Goal: Task Accomplishment & Management: Manage account settings

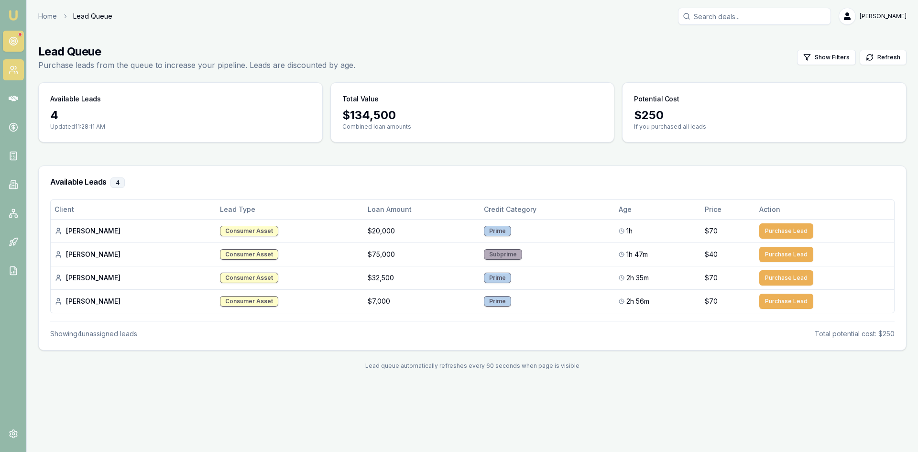
click at [14, 68] on icon at bounding box center [14, 70] width 10 height 10
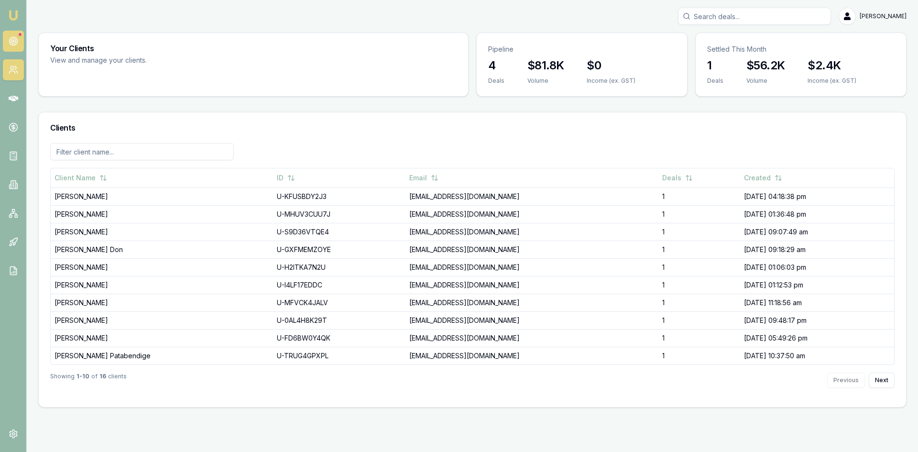
click at [13, 43] on icon at bounding box center [14, 41] width 10 height 10
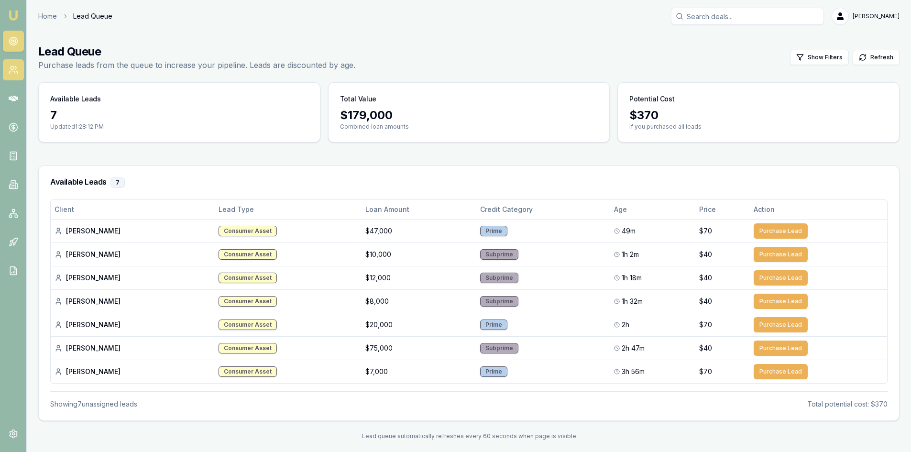
click at [16, 70] on icon at bounding box center [14, 70] width 10 height 10
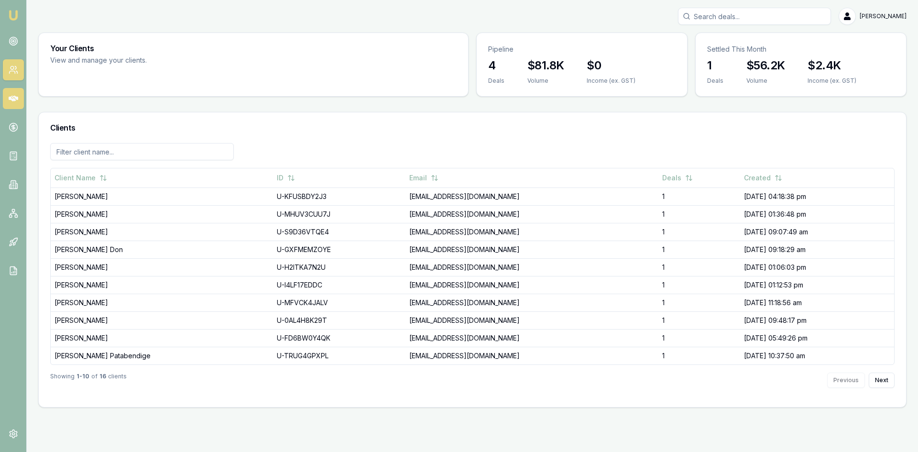
click at [17, 98] on icon at bounding box center [14, 99] width 10 height 6
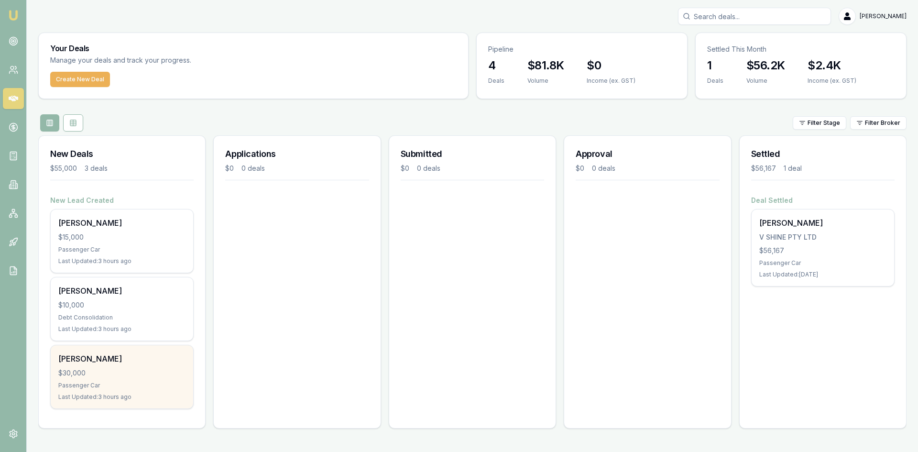
click at [139, 375] on div "$30,000" at bounding box center [121, 373] width 127 height 10
click at [98, 384] on div "Passenger Car" at bounding box center [121, 386] width 127 height 8
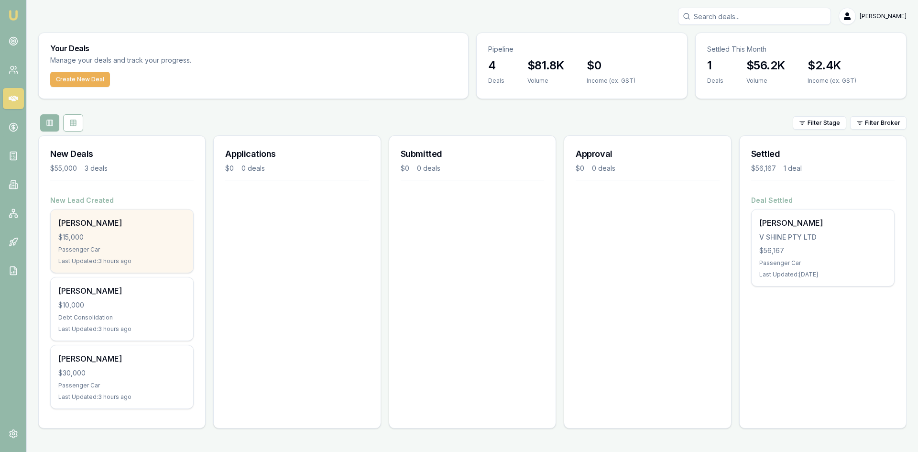
click at [122, 258] on div "Last Updated: 3 hours ago" at bounding box center [121, 261] width 127 height 8
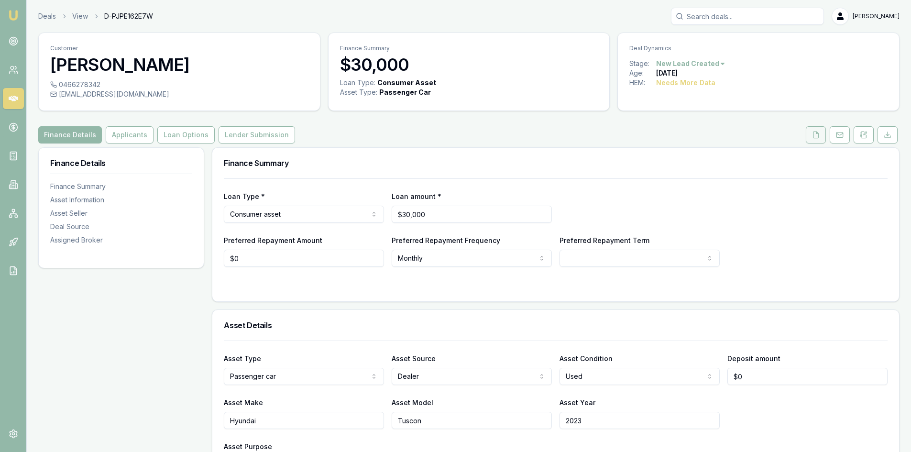
click at [818, 136] on icon at bounding box center [816, 135] width 8 height 8
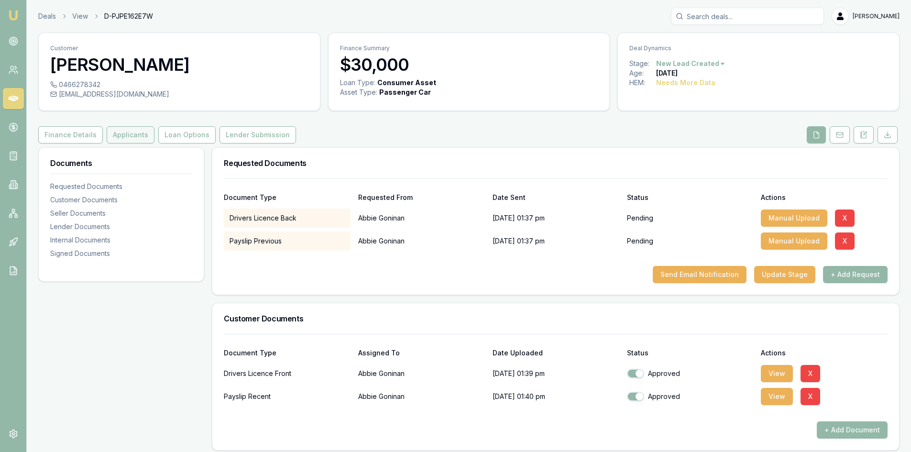
click at [107, 135] on button "Applicants" at bounding box center [131, 134] width 48 height 17
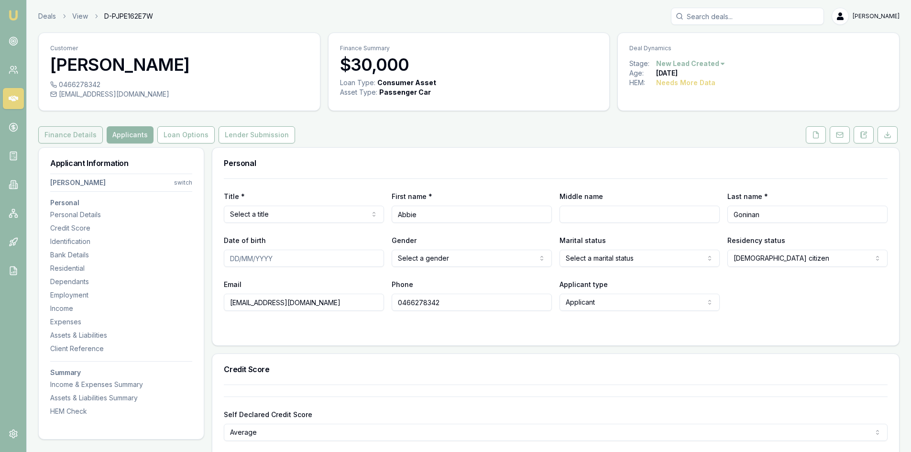
click at [68, 130] on button "Finance Details" at bounding box center [70, 134] width 65 height 17
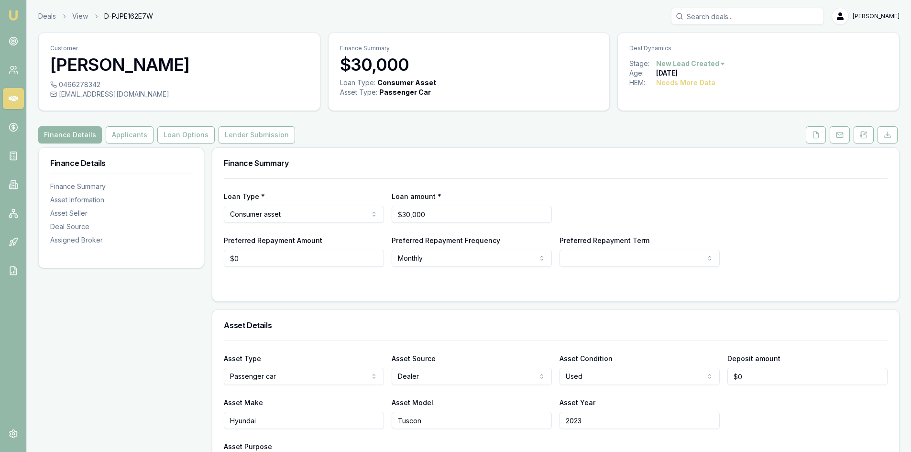
click at [363, 293] on div "Loan Type * Consumer asset Consumer loan Consumer asset Commercial loan Commerc…" at bounding box center [555, 239] width 687 height 123
click at [9, 71] on icon at bounding box center [14, 70] width 10 height 10
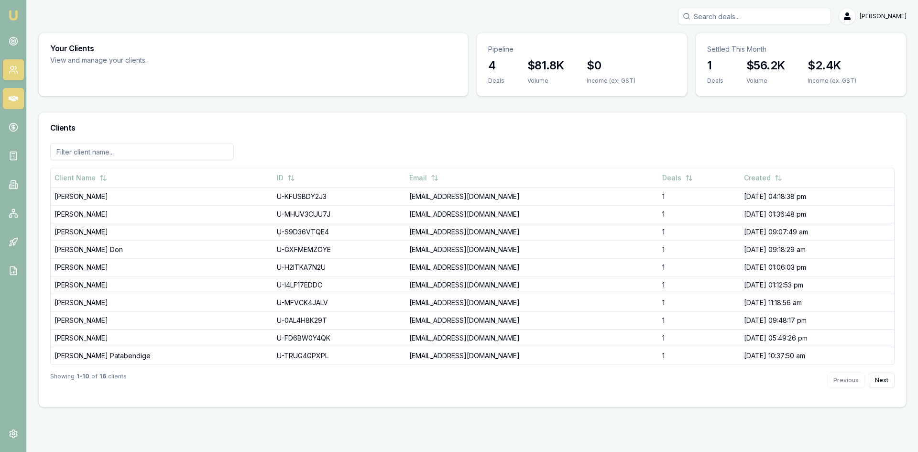
click at [13, 100] on icon at bounding box center [14, 99] width 10 height 6
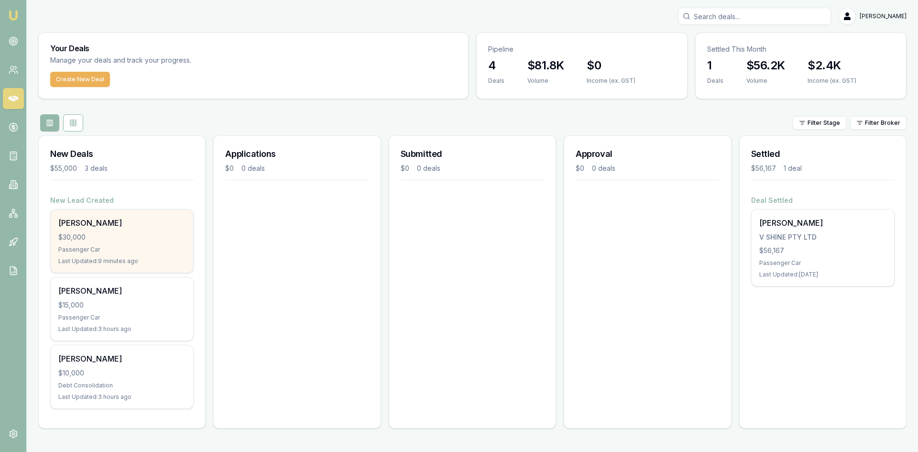
click at [106, 241] on div "$30,000" at bounding box center [121, 237] width 127 height 10
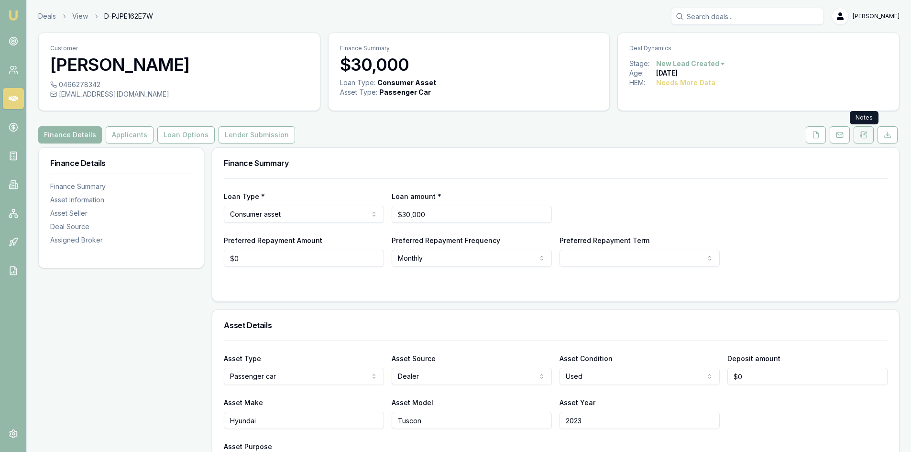
click at [863, 134] on icon at bounding box center [864, 135] width 8 height 8
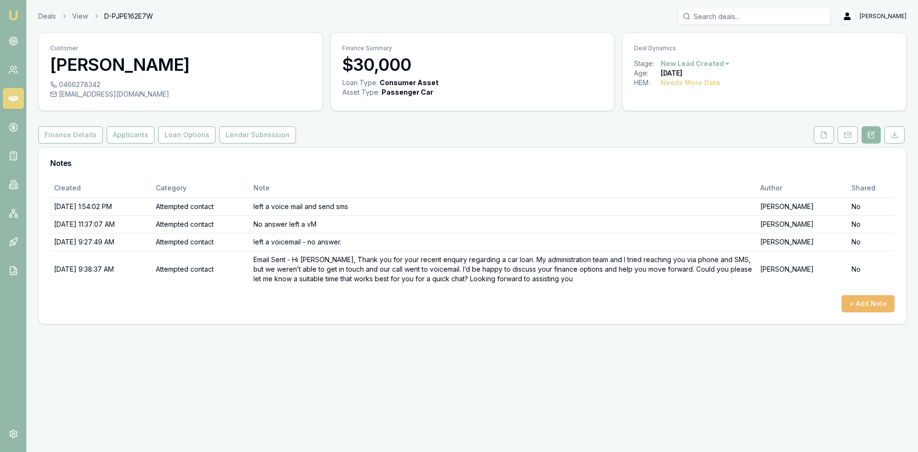
click at [866, 306] on button "+ Add Note" at bounding box center [868, 303] width 53 height 17
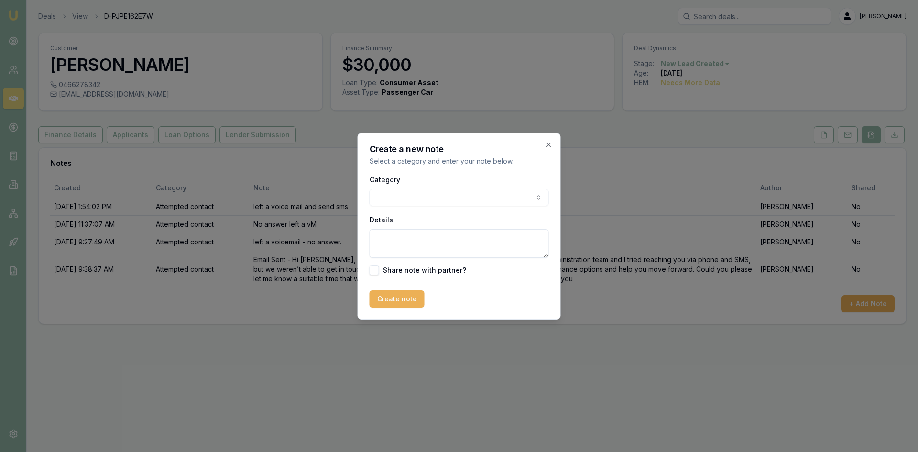
click at [446, 198] on body "Emu Broker Deals View D-PJPE162E7W Wendy Fonseka Toggle Menu Customer Abbie Gon…" at bounding box center [459, 226] width 918 height 452
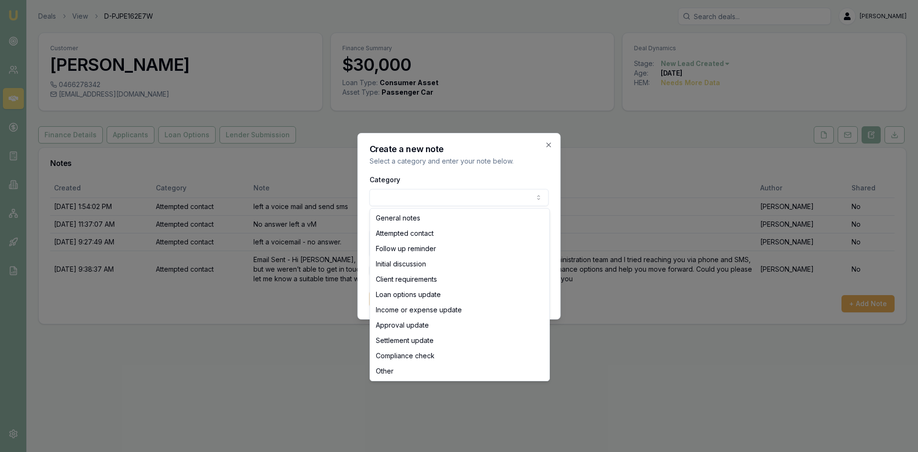
select select "OTHER"
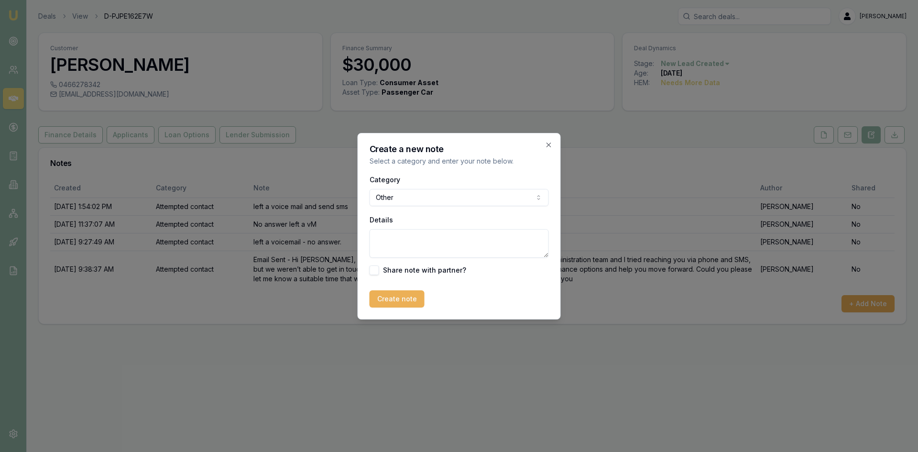
click at [397, 246] on textarea "Details" at bounding box center [459, 243] width 179 height 29
type textarea "client sent a SMS confirming that she has been approved elsewhere."
click at [392, 302] on button "Create note" at bounding box center [397, 298] width 55 height 17
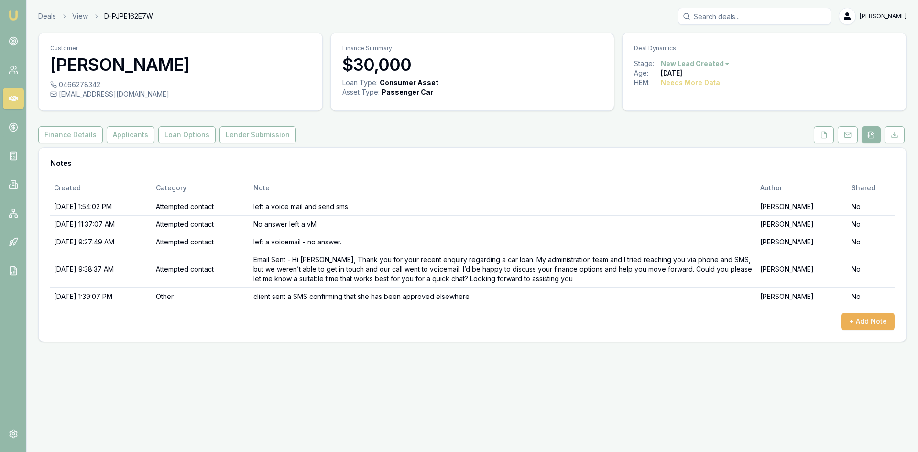
click at [725, 65] on html "Emu Broker Deals View D-PJPE162E7W Wendy Fonseka Toggle Menu Customer Abbie Gon…" at bounding box center [459, 226] width 918 height 452
click at [680, 113] on div "- Lost" at bounding box center [694, 111] width 56 height 15
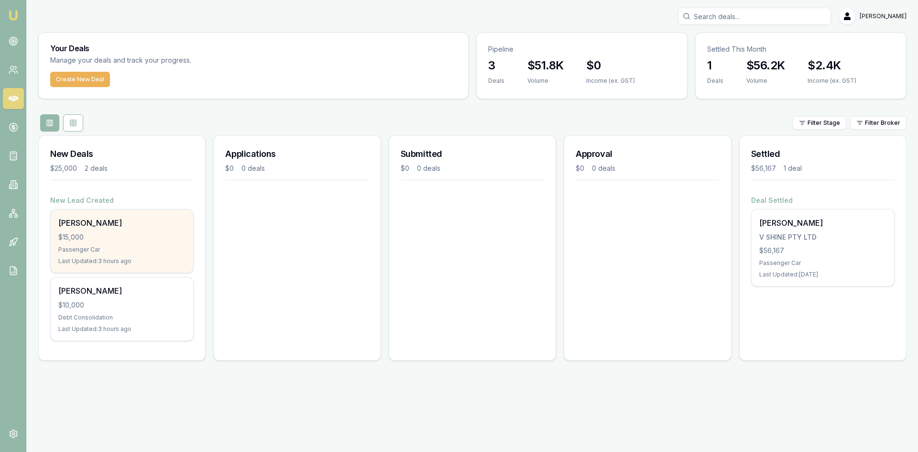
click at [139, 228] on div "[PERSON_NAME]" at bounding box center [121, 222] width 127 height 11
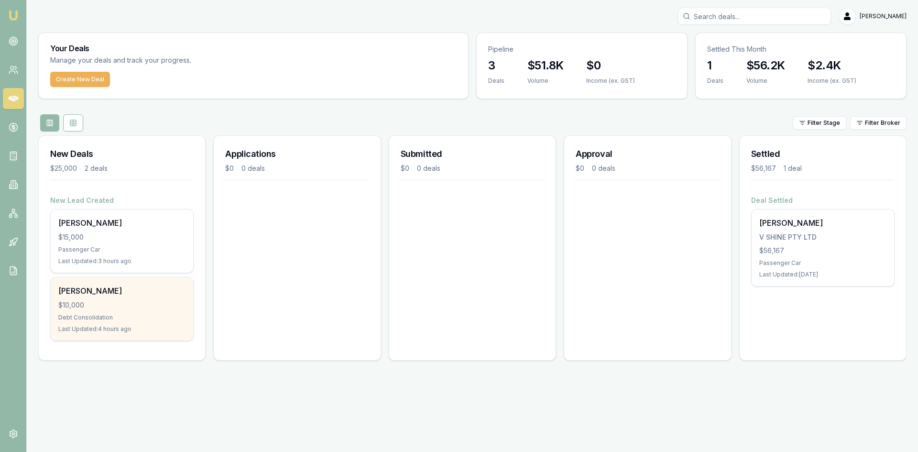
click at [99, 296] on div "[PERSON_NAME] $10,000 Debt Consolidation Last Updated: 4 hours ago" at bounding box center [122, 308] width 142 height 63
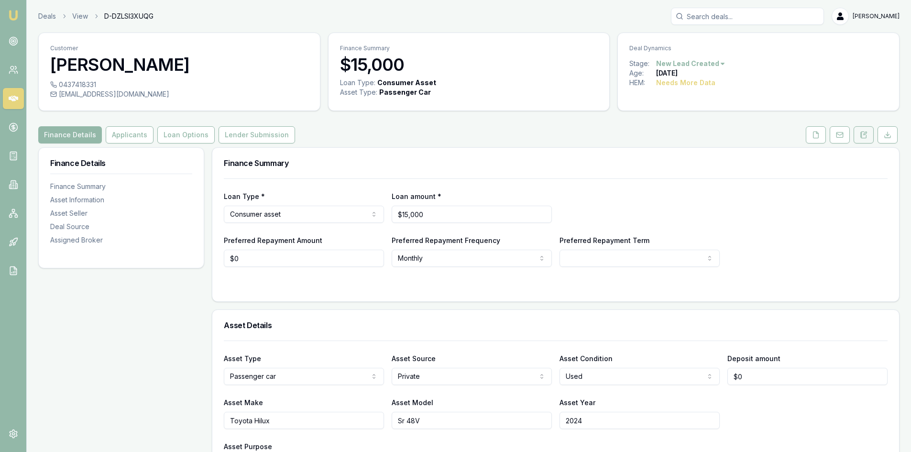
click at [858, 139] on button at bounding box center [863, 134] width 20 height 17
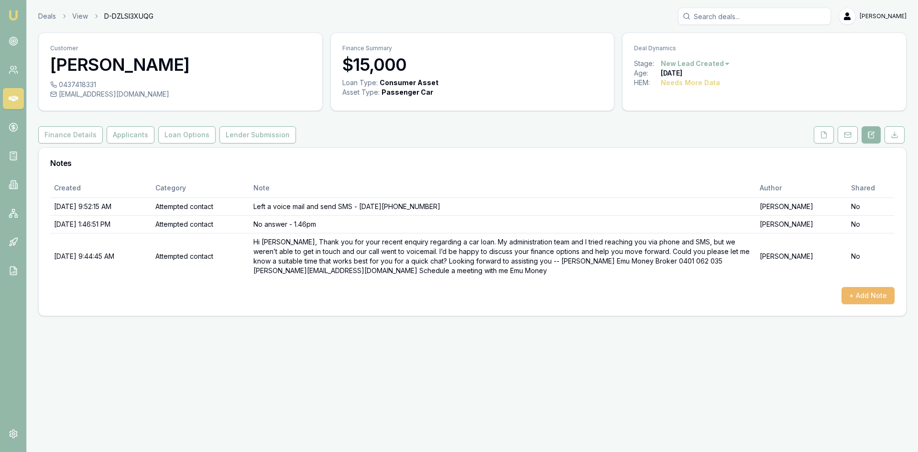
click at [863, 298] on button "+ Add Note" at bounding box center [868, 295] width 53 height 17
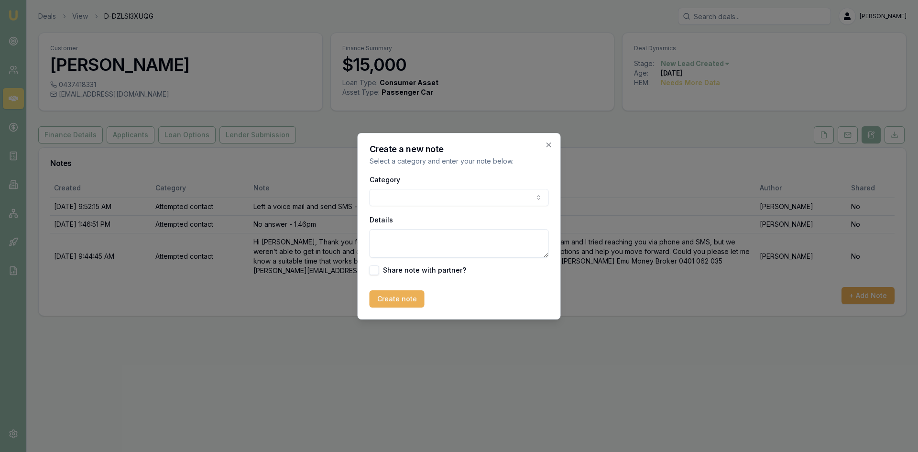
click at [499, 206] on div "Category General notes Attempted contact Follow up reminder Initial discussion …" at bounding box center [459, 224] width 179 height 101
click at [497, 198] on body "Emu Broker Deals View D-DZLSI3XUQG Wendy Fonseka Toggle Menu Customer Nelly-Joh…" at bounding box center [459, 226] width 918 height 452
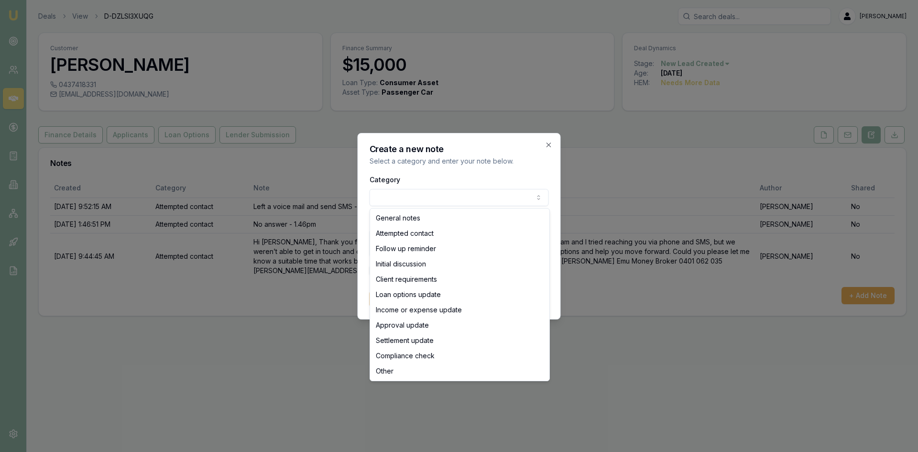
select select "ATTEMPTED_CONTACT"
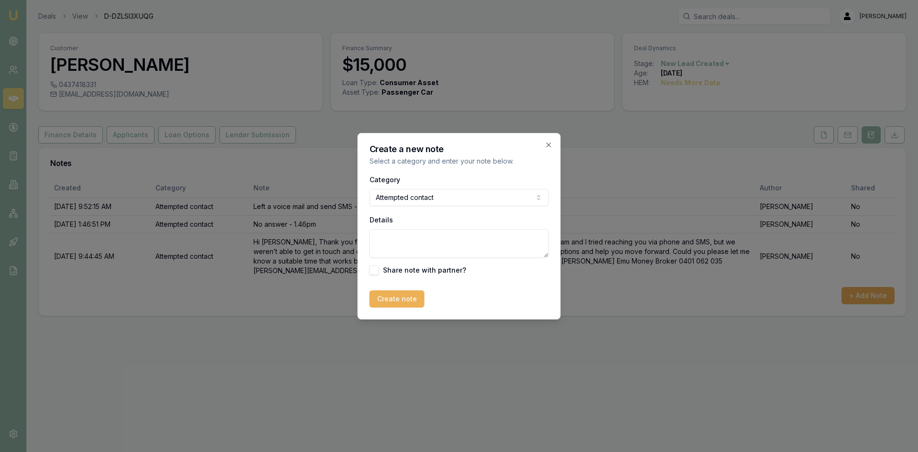
click at [415, 244] on textarea "Details" at bounding box center [459, 243] width 179 height 29
type textarea "called - no answer"
click at [399, 298] on button "Create note" at bounding box center [397, 298] width 55 height 17
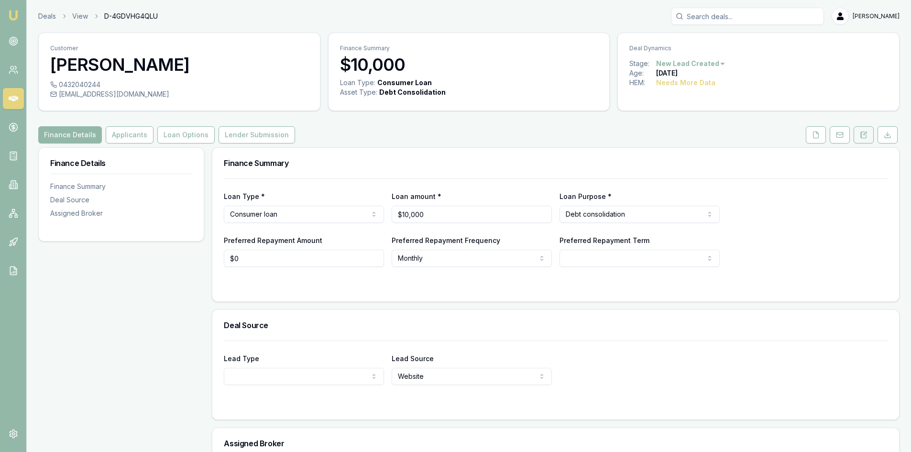
click at [867, 136] on button at bounding box center [863, 134] width 20 height 17
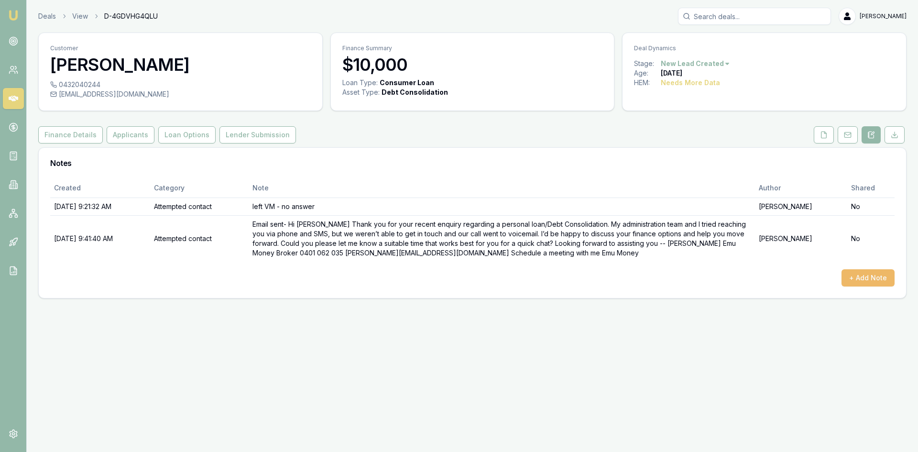
click at [875, 282] on button "+ Add Note" at bounding box center [868, 277] width 53 height 17
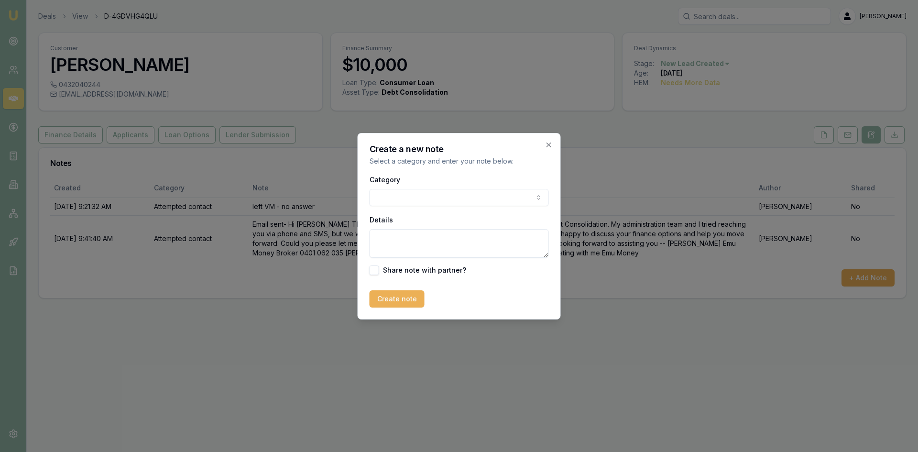
select select "ATTEMPTED_CONTACT"
click at [505, 241] on textarea "Details" at bounding box center [459, 243] width 179 height 29
type textarea "called no answer"
click at [409, 300] on button "Create note" at bounding box center [397, 298] width 55 height 17
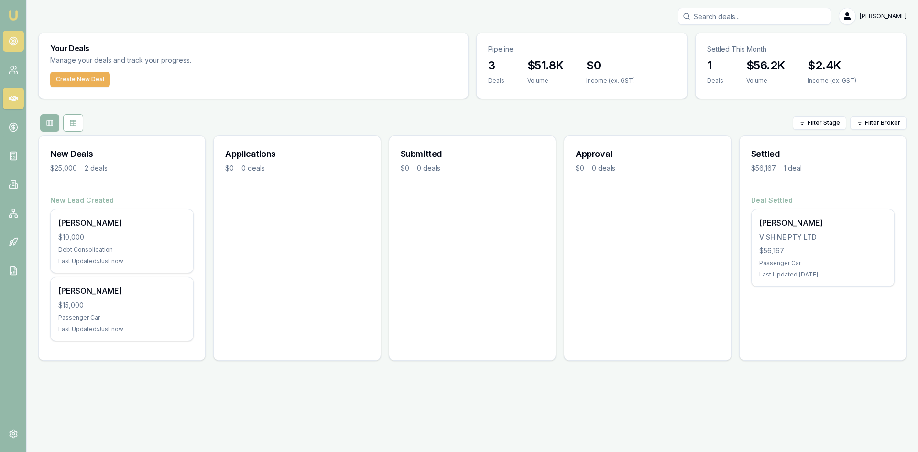
click at [20, 45] on link at bounding box center [13, 41] width 21 height 21
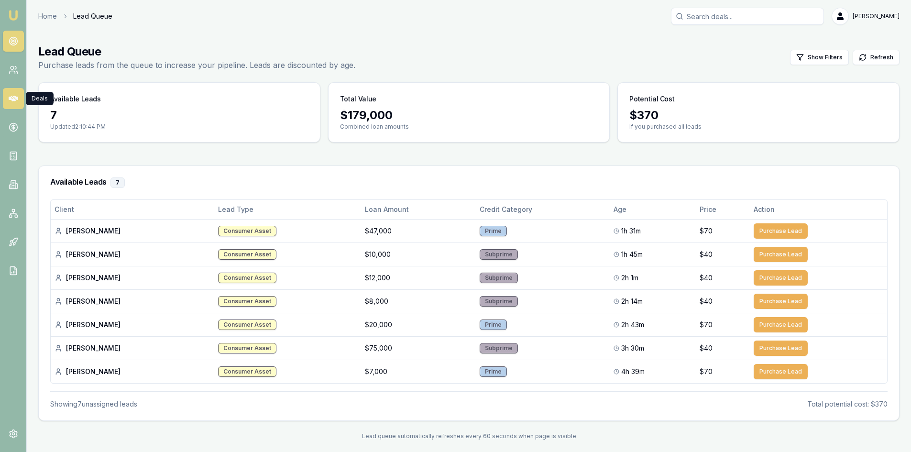
click at [11, 97] on icon at bounding box center [14, 99] width 10 height 10
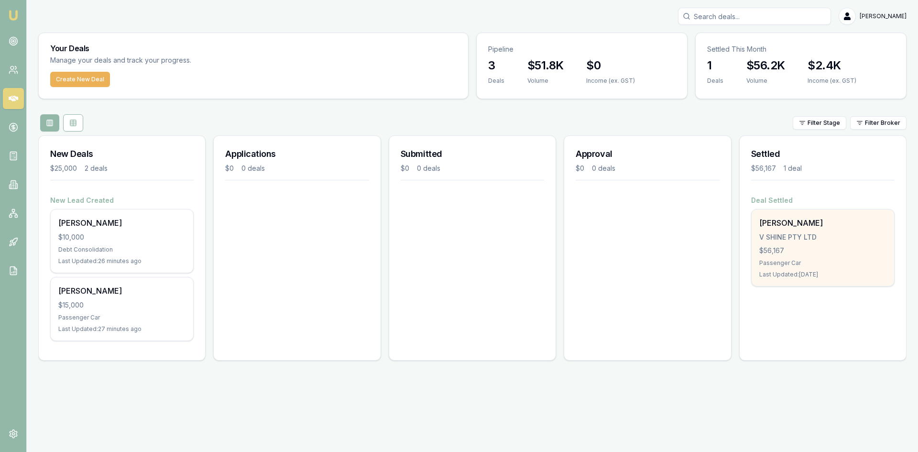
click at [787, 231] on div "[PERSON_NAME] V SHINE PTY LTD $56,167 Passenger Car Last Updated: [DATE]" at bounding box center [823, 247] width 142 height 77
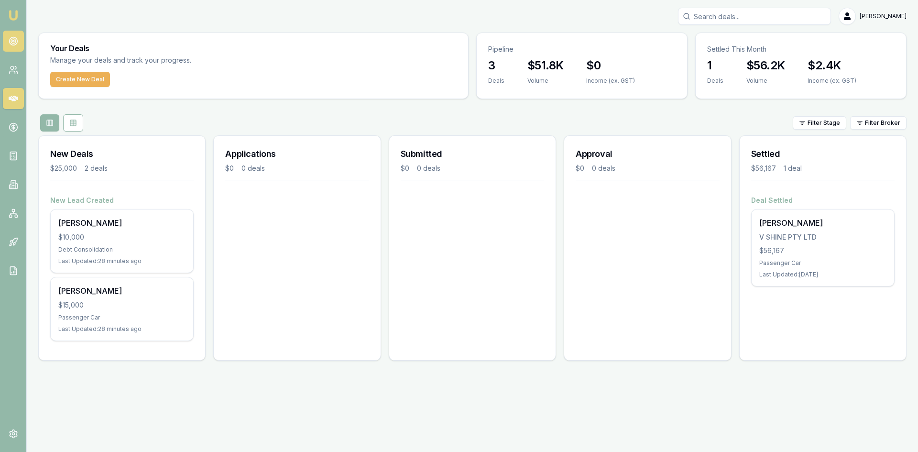
click at [22, 36] on link at bounding box center [13, 41] width 21 height 21
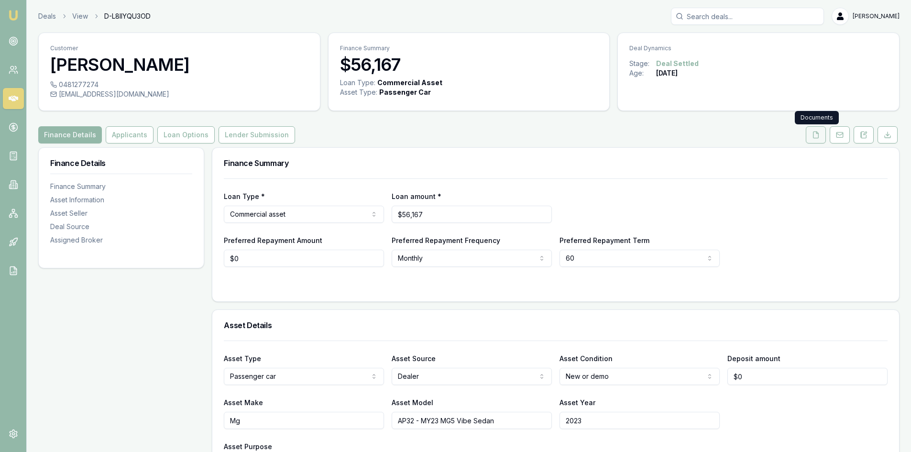
click at [810, 131] on button at bounding box center [816, 134] width 20 height 17
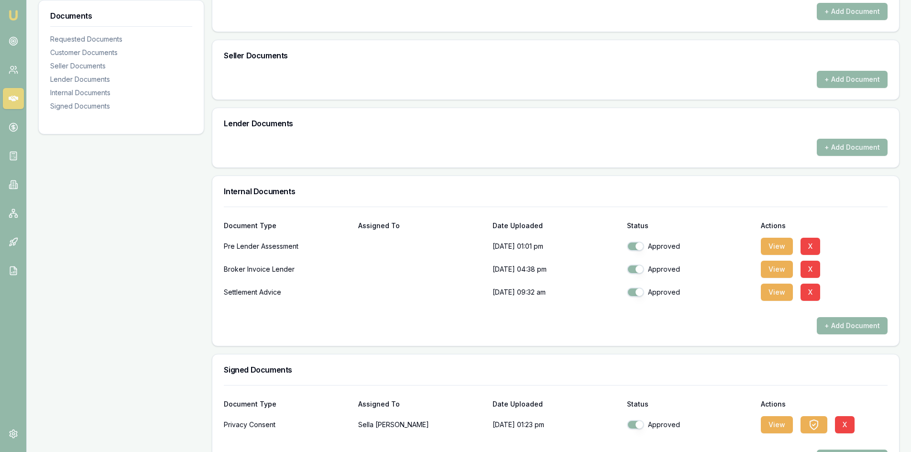
scroll to position [404, 0]
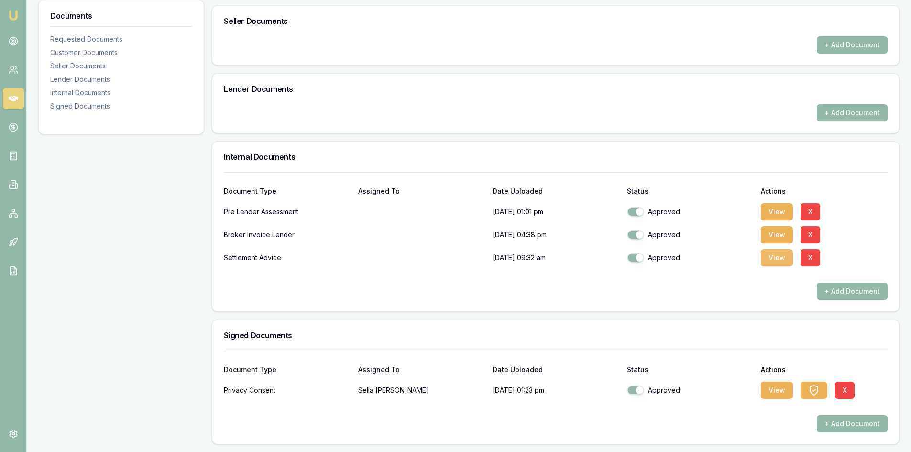
click at [767, 261] on button "View" at bounding box center [777, 257] width 32 height 17
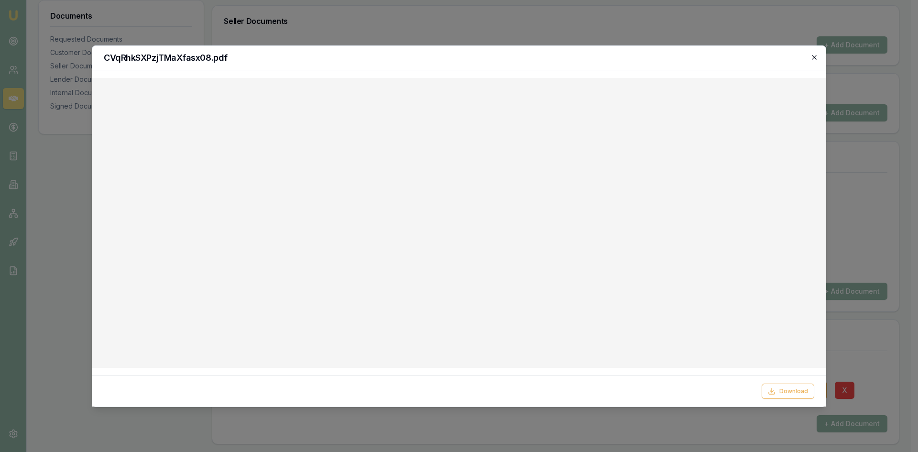
click at [814, 56] on icon "button" at bounding box center [814, 57] width 4 height 4
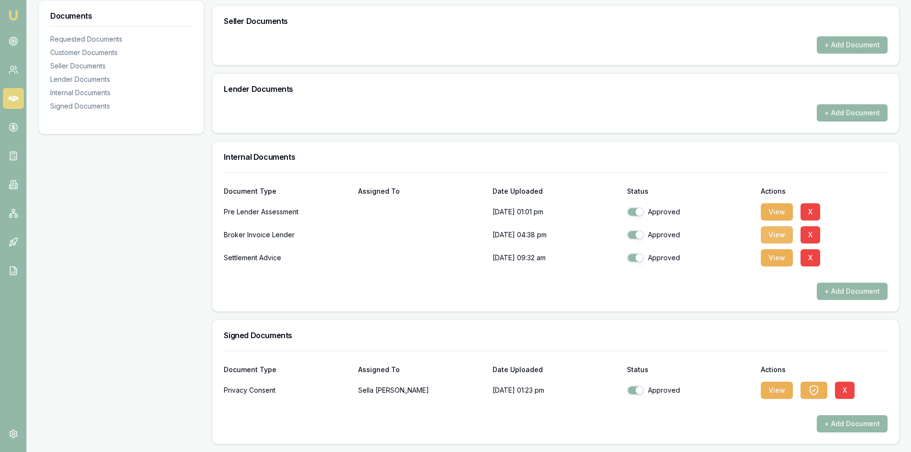
click at [778, 236] on button "View" at bounding box center [777, 234] width 32 height 17
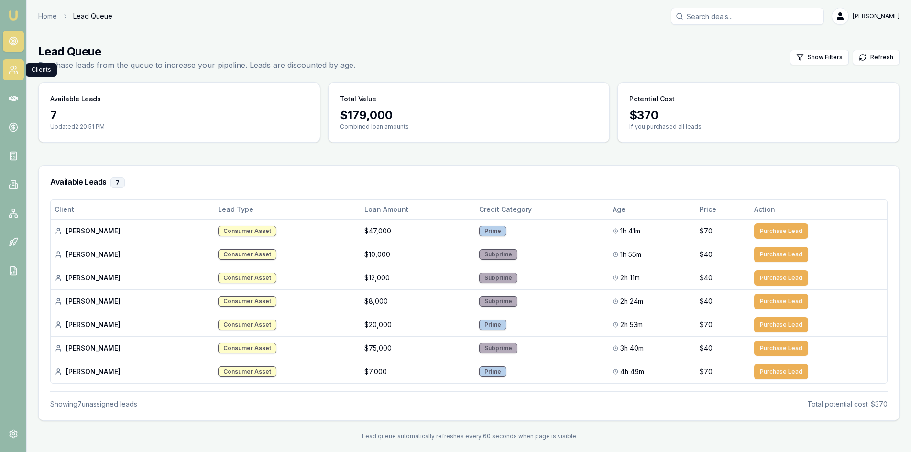
click at [10, 67] on icon at bounding box center [14, 70] width 10 height 10
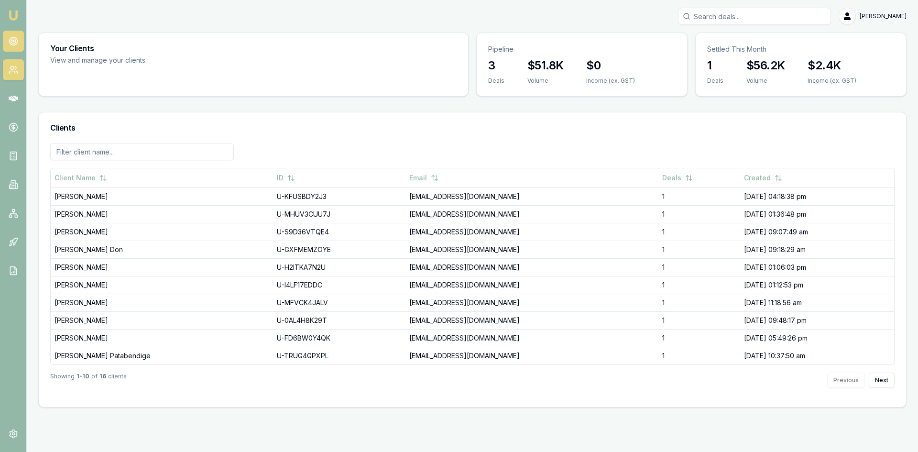
click at [15, 46] on link at bounding box center [13, 41] width 21 height 21
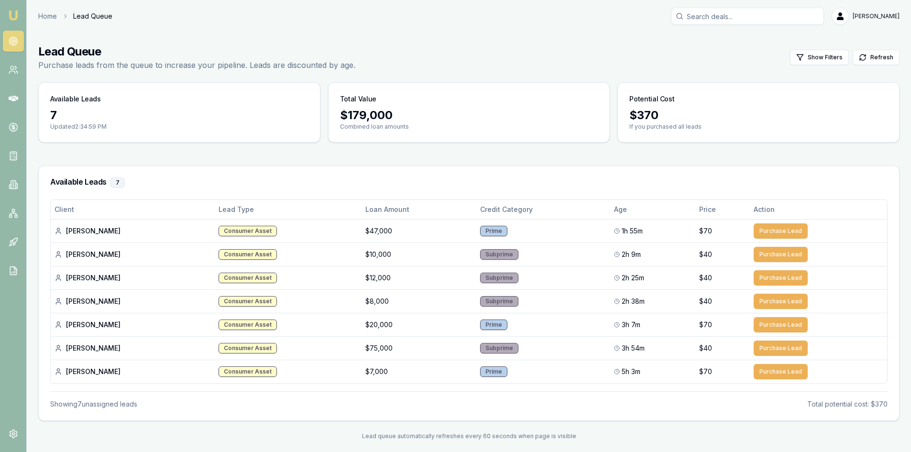
click at [18, 37] on link at bounding box center [13, 41] width 21 height 21
click at [18, 77] on link at bounding box center [13, 69] width 21 height 21
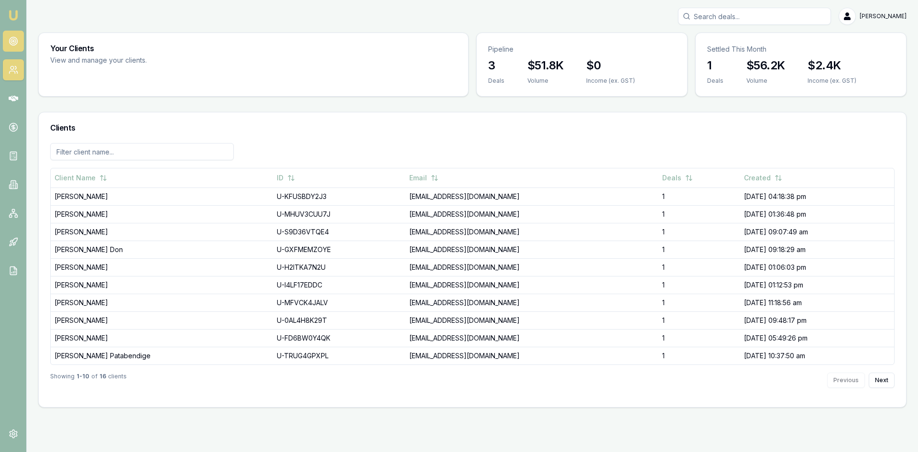
click at [20, 34] on link at bounding box center [13, 41] width 21 height 21
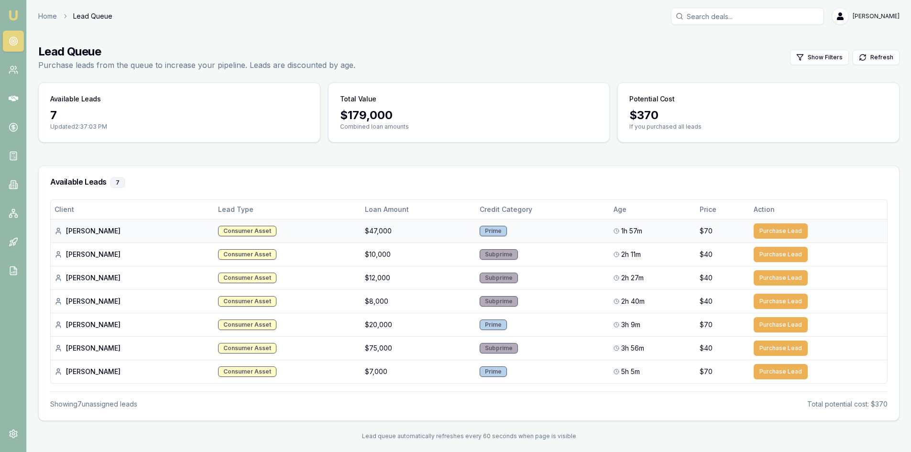
scroll to position [7, 0]
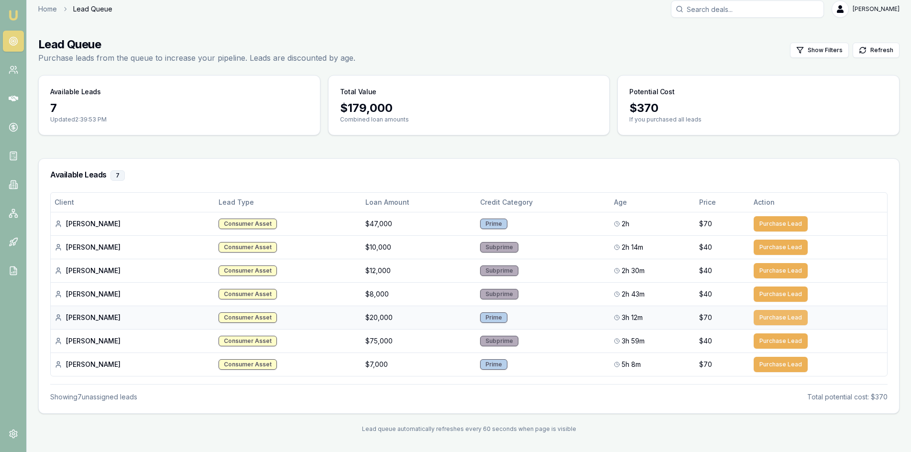
click at [766, 314] on button "Purchase Lead" at bounding box center [781, 317] width 54 height 15
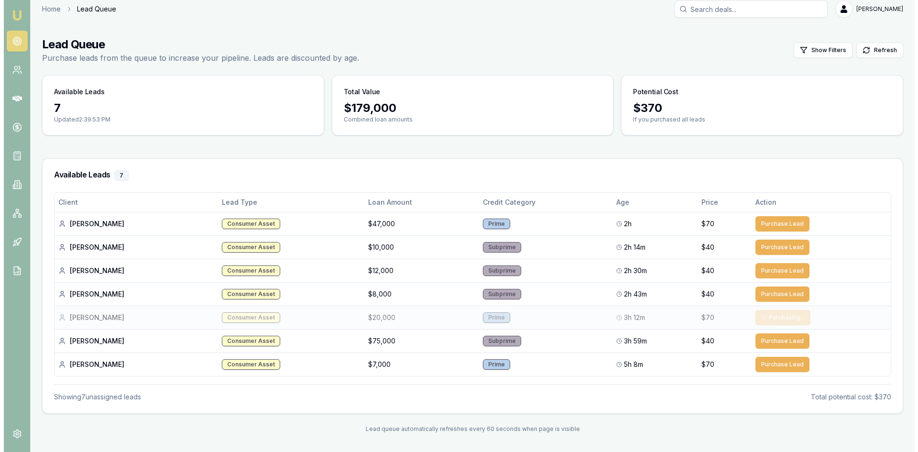
scroll to position [0, 0]
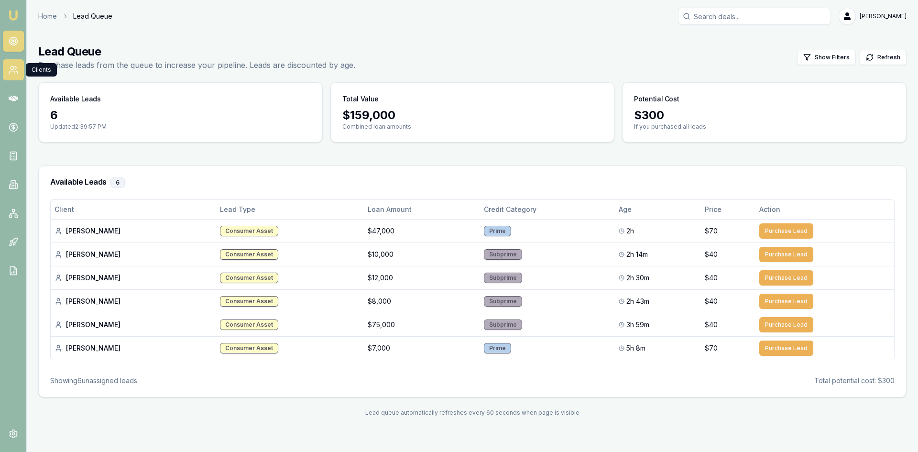
click at [15, 64] on link at bounding box center [13, 69] width 21 height 21
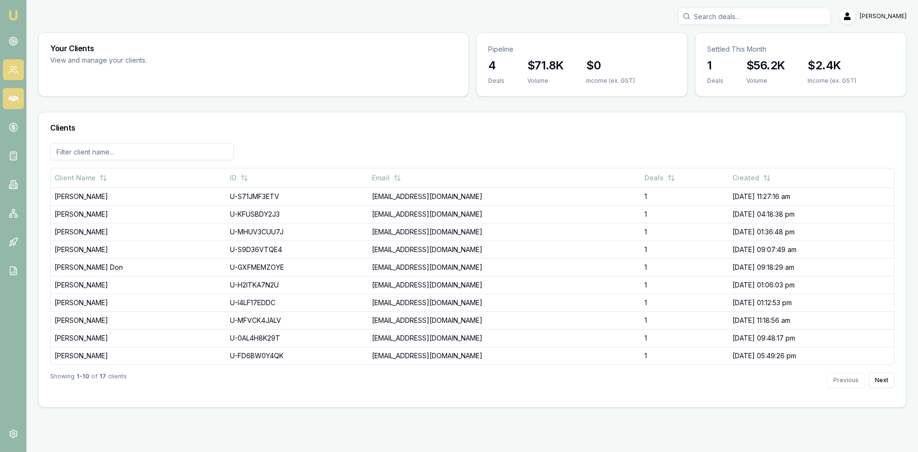
click at [18, 98] on link at bounding box center [13, 98] width 21 height 21
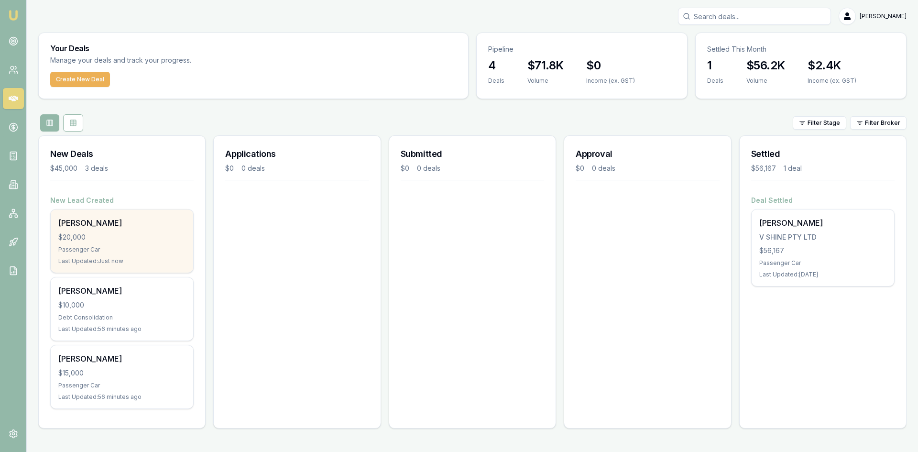
click at [108, 235] on div "$20,000" at bounding box center [121, 237] width 127 height 10
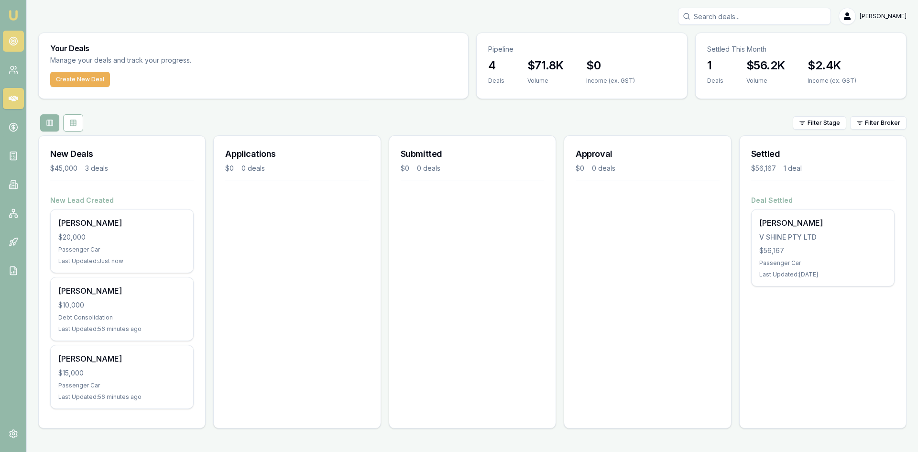
click at [17, 42] on circle at bounding box center [13, 41] width 8 height 8
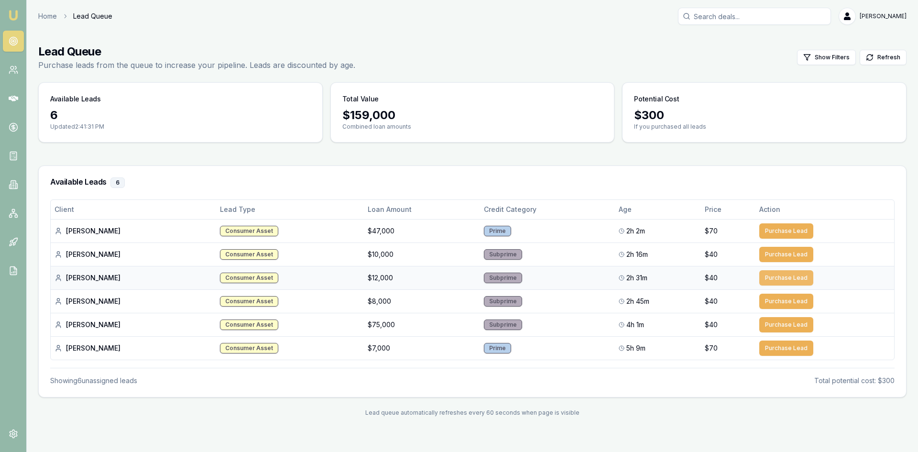
click at [779, 280] on button "Purchase Lead" at bounding box center [786, 277] width 54 height 15
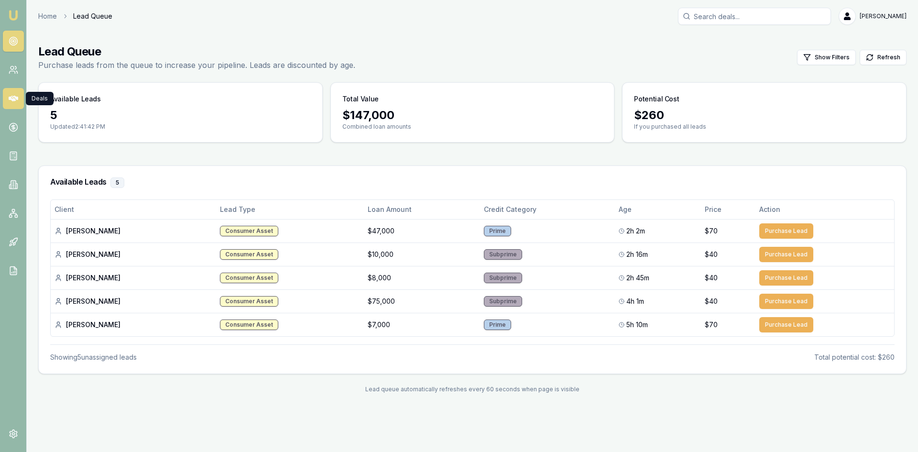
click at [11, 97] on icon at bounding box center [14, 99] width 10 height 6
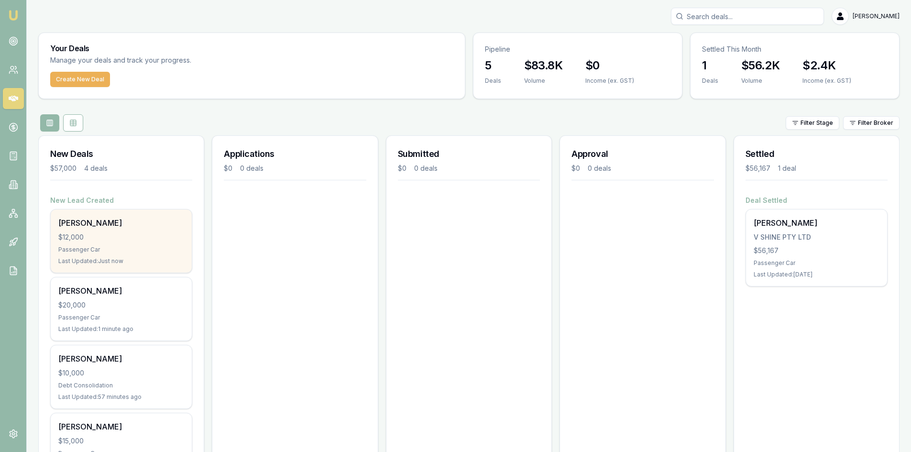
click at [130, 232] on div "$12,000" at bounding box center [121, 237] width 126 height 10
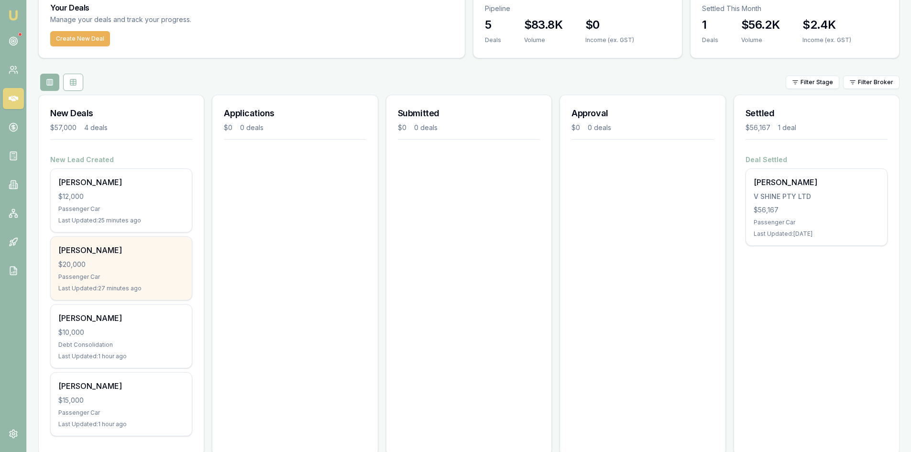
scroll to position [60, 0]
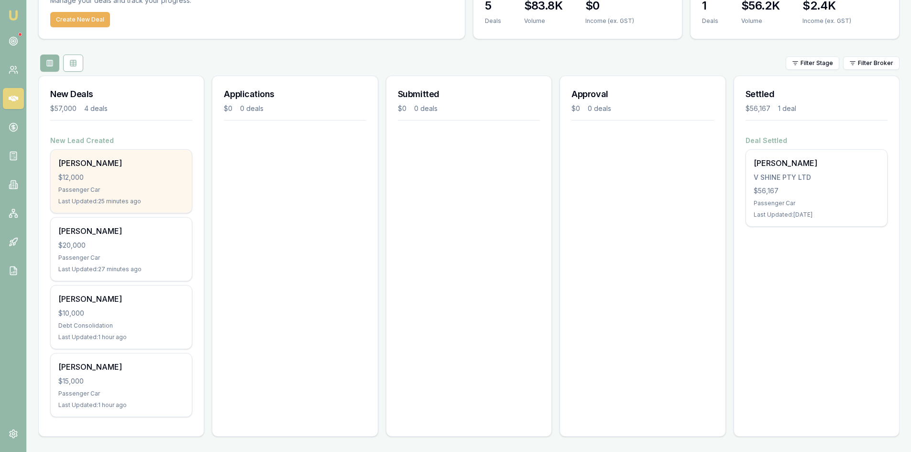
click at [99, 171] on div "Joshua Clark $12,000 Passenger Car Last Updated: 25 minutes ago" at bounding box center [121, 181] width 141 height 63
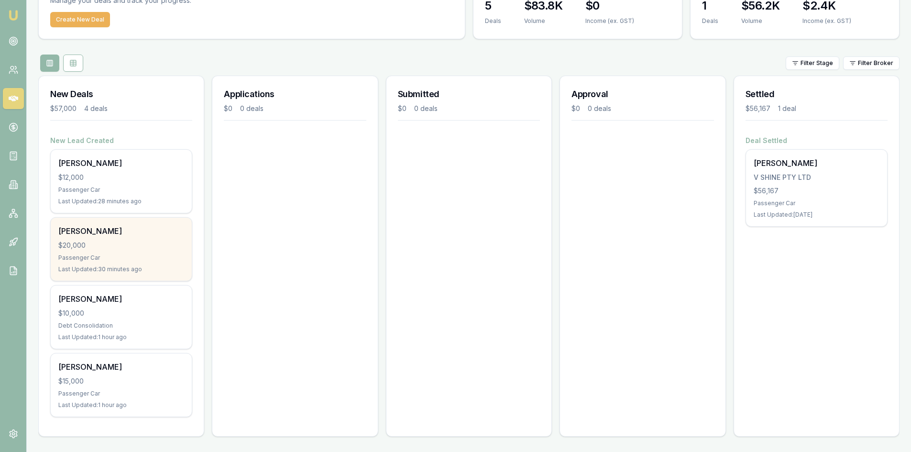
click at [108, 258] on div "Passenger Car" at bounding box center [121, 258] width 126 height 8
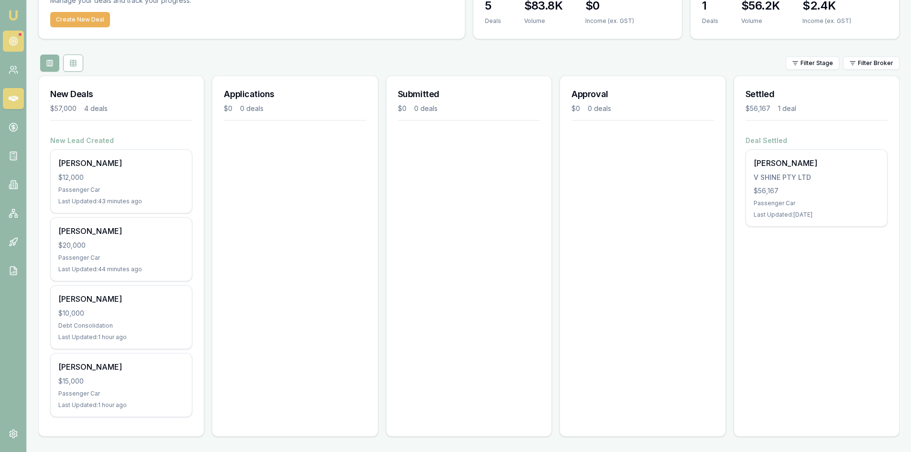
click at [20, 39] on link at bounding box center [13, 41] width 21 height 21
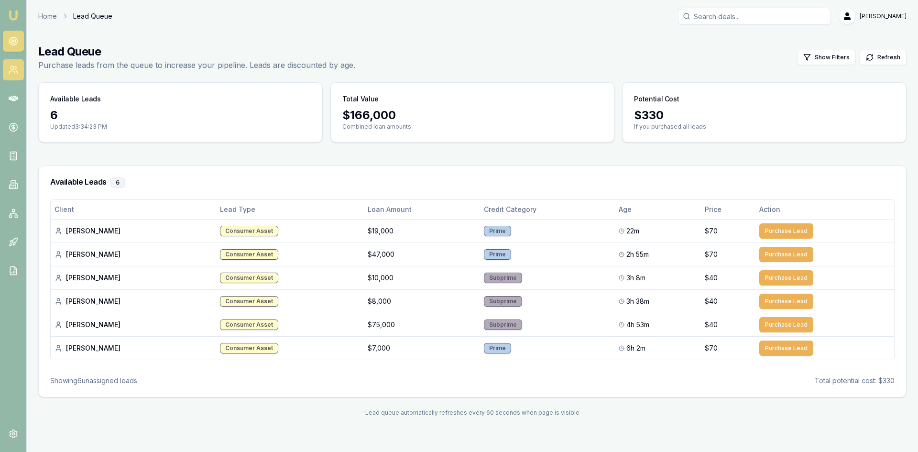
click at [13, 66] on icon at bounding box center [14, 70] width 10 height 10
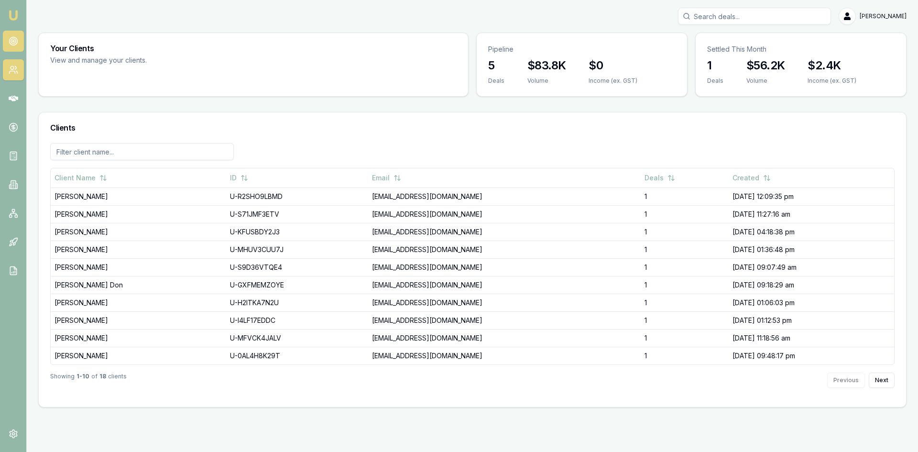
click at [15, 43] on icon at bounding box center [14, 41] width 10 height 10
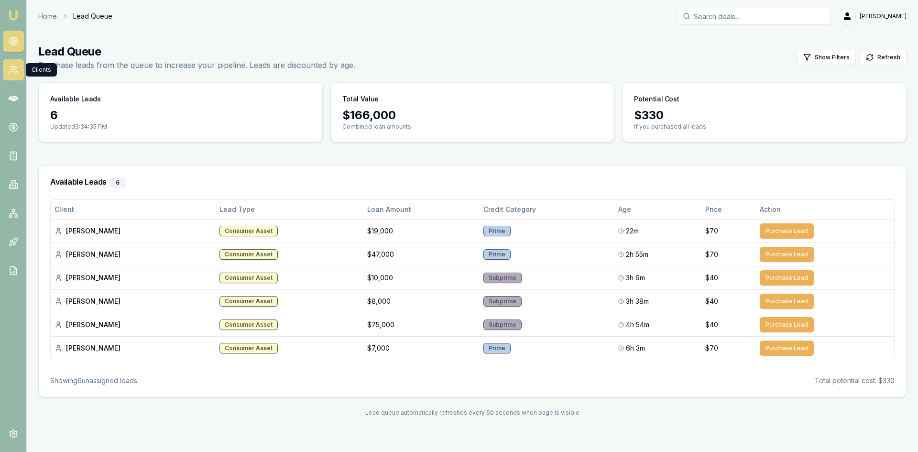
click at [14, 72] on icon at bounding box center [14, 70] width 10 height 10
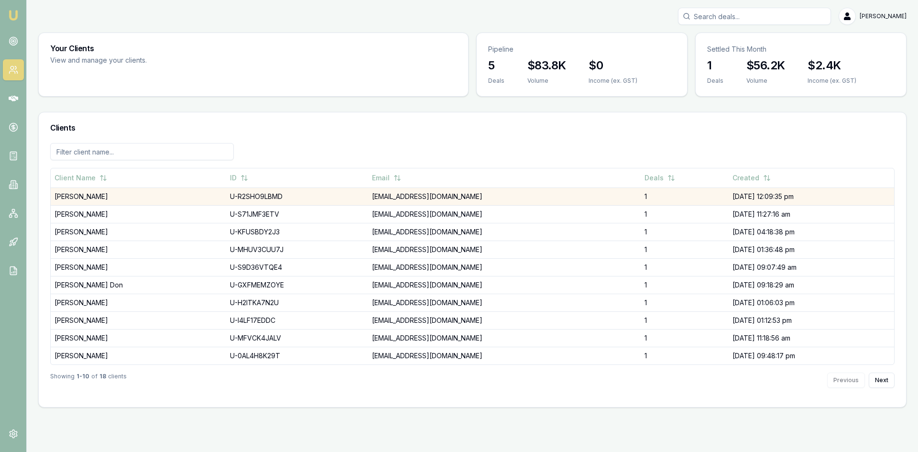
click at [78, 198] on td "Joshua Clark" at bounding box center [138, 196] width 175 height 18
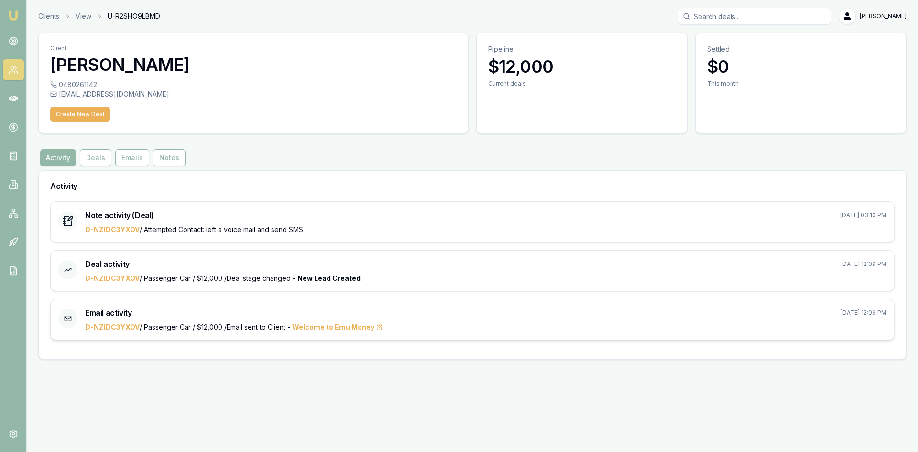
click at [66, 317] on icon at bounding box center [68, 319] width 8 height 8
click at [327, 327] on span "Welcome to Emu Money" at bounding box center [337, 327] width 91 height 10
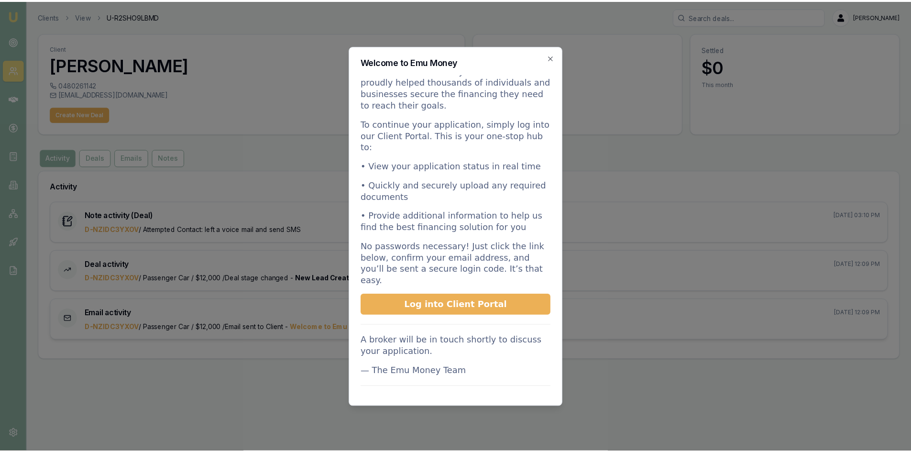
scroll to position [113, 0]
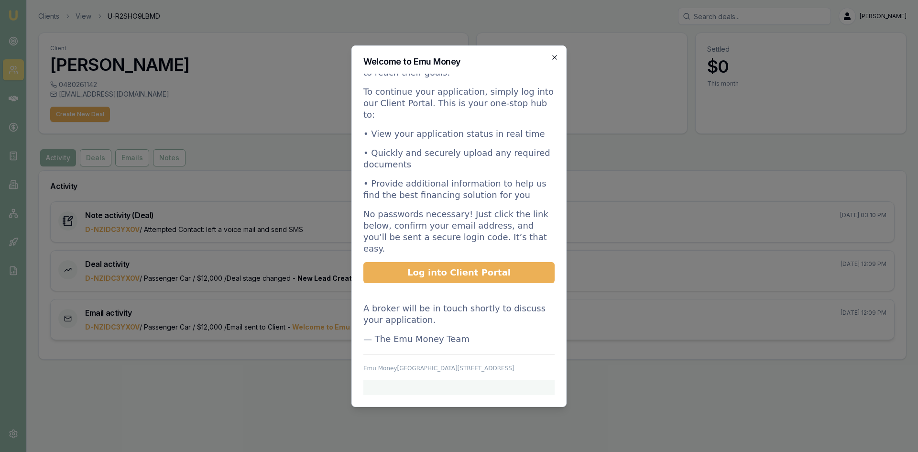
click at [555, 59] on icon "button" at bounding box center [555, 58] width 8 height 8
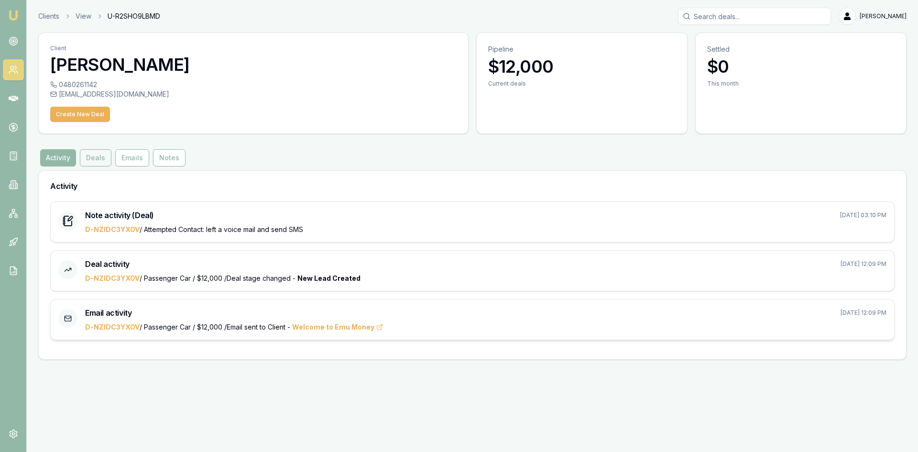
click at [86, 159] on button "Deals" at bounding box center [96, 157] width 32 height 17
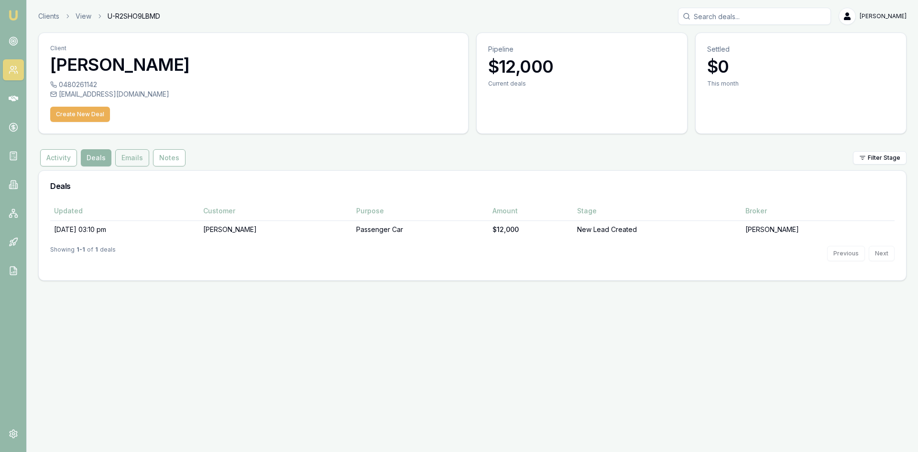
click at [124, 157] on button "Emails" at bounding box center [132, 157] width 34 height 17
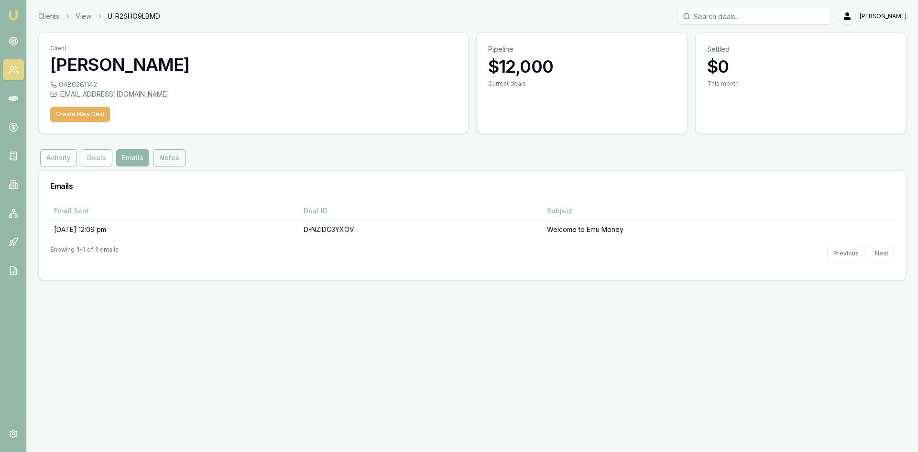
click at [163, 160] on button "Notes" at bounding box center [169, 157] width 33 height 17
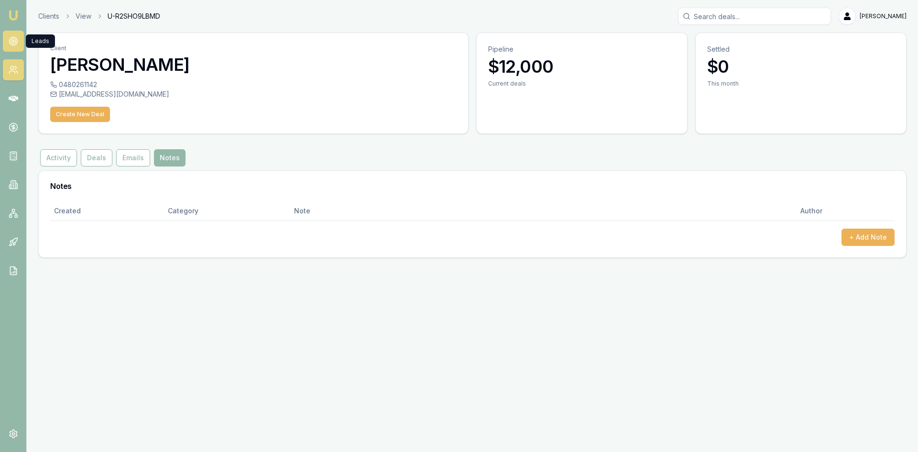
click at [10, 40] on icon at bounding box center [14, 41] width 10 height 10
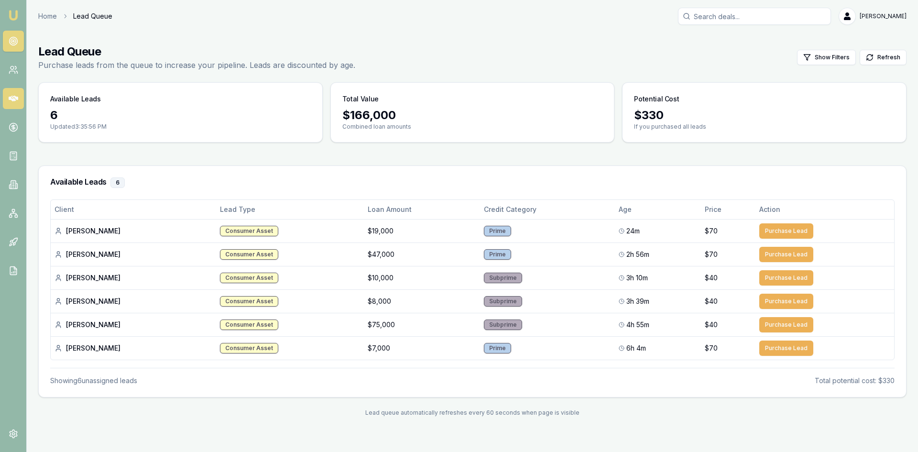
click at [16, 100] on icon at bounding box center [14, 99] width 10 height 10
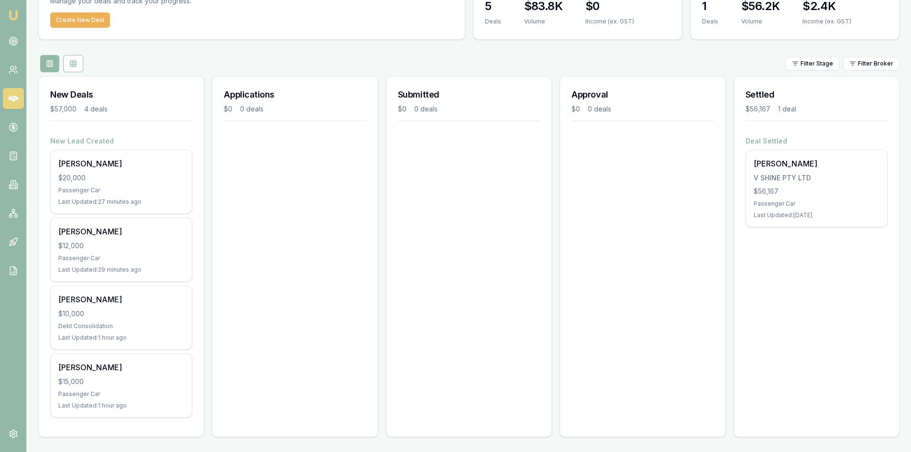
scroll to position [60, 0]
click at [12, 77] on link at bounding box center [13, 69] width 21 height 21
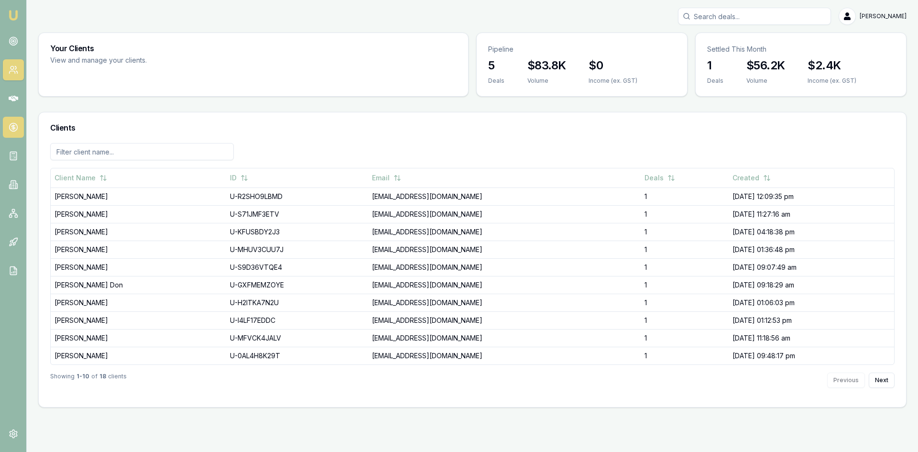
click at [13, 119] on link at bounding box center [13, 127] width 21 height 21
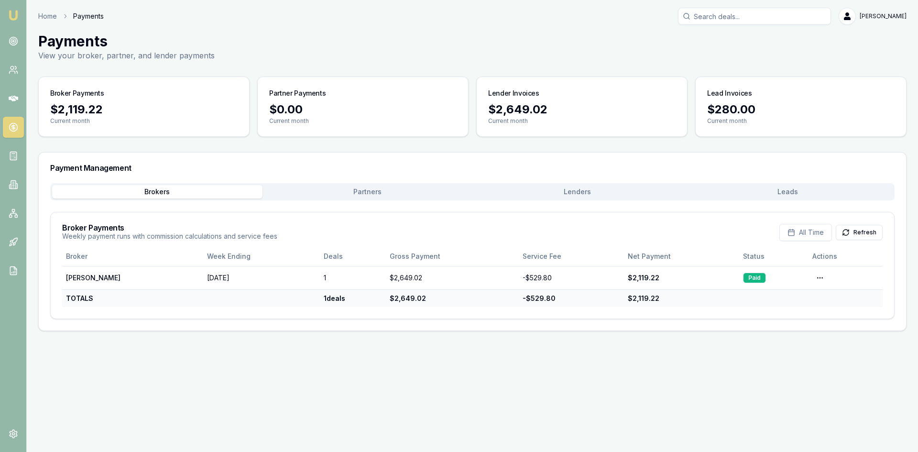
click at [376, 195] on button "Partners" at bounding box center [367, 191] width 210 height 13
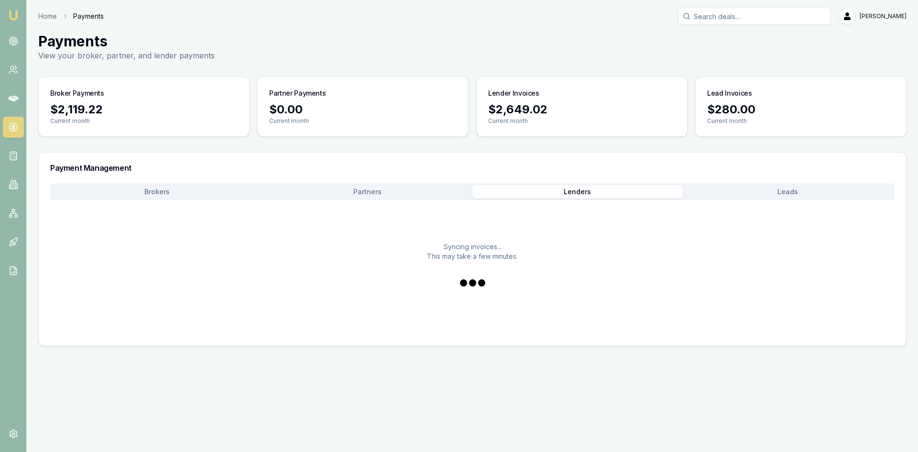
click at [583, 197] on button "Lenders" at bounding box center [577, 191] width 210 height 13
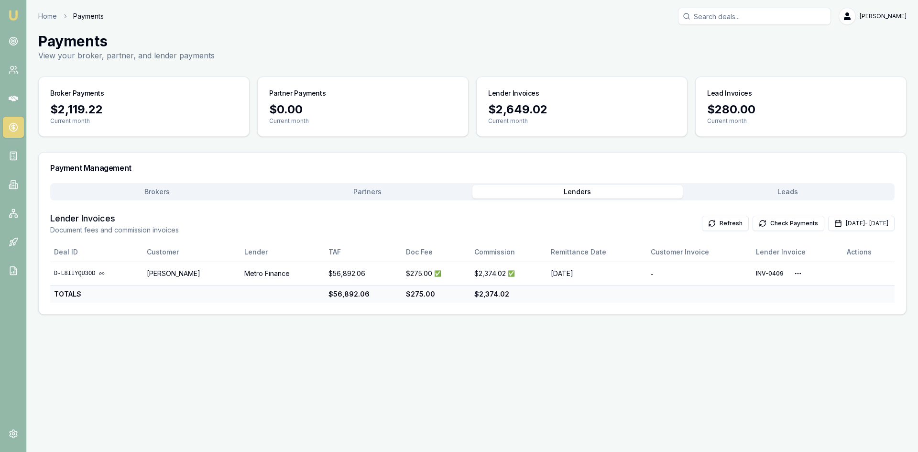
click at [801, 188] on button "Leads" at bounding box center [788, 191] width 210 height 13
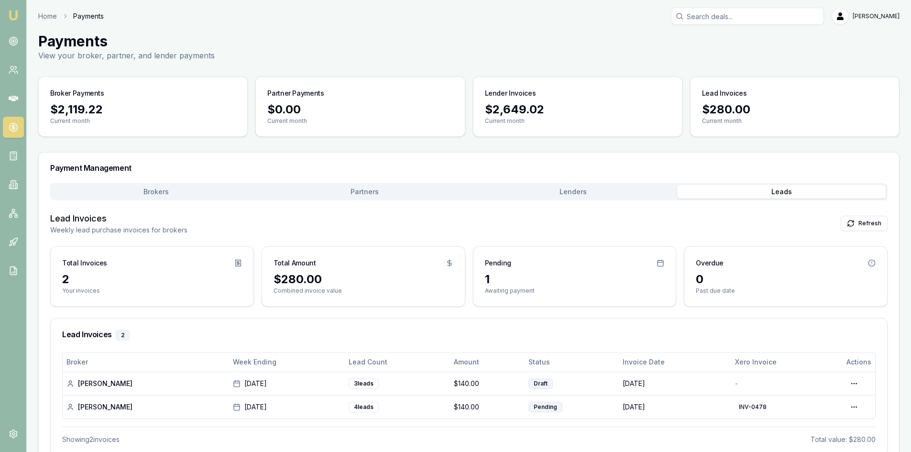
scroll to position [24, 0]
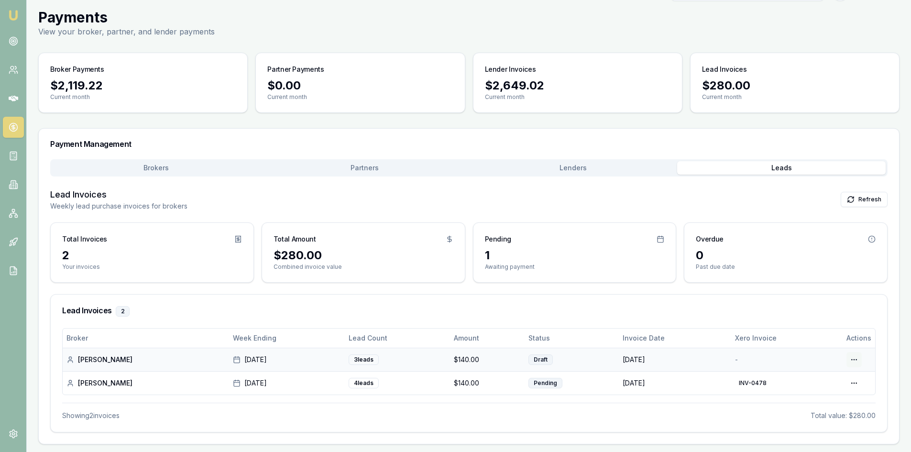
click at [855, 360] on html "Emu Broker Home Payments Wendy Fonseka Toggle Menu Payments View your broker, p…" at bounding box center [455, 202] width 911 height 452
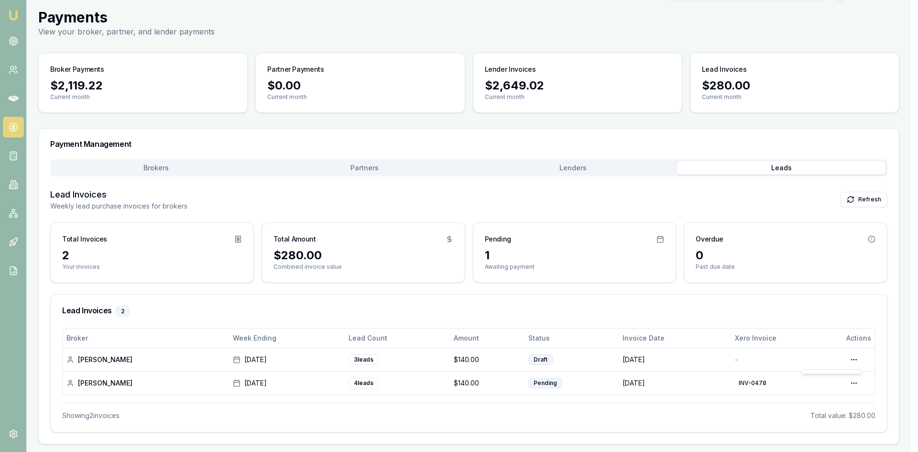
click at [854, 379] on html "Emu Broker Home Payments Wendy Fonseka Toggle Menu Payments View your broker, p…" at bounding box center [459, 202] width 918 height 452
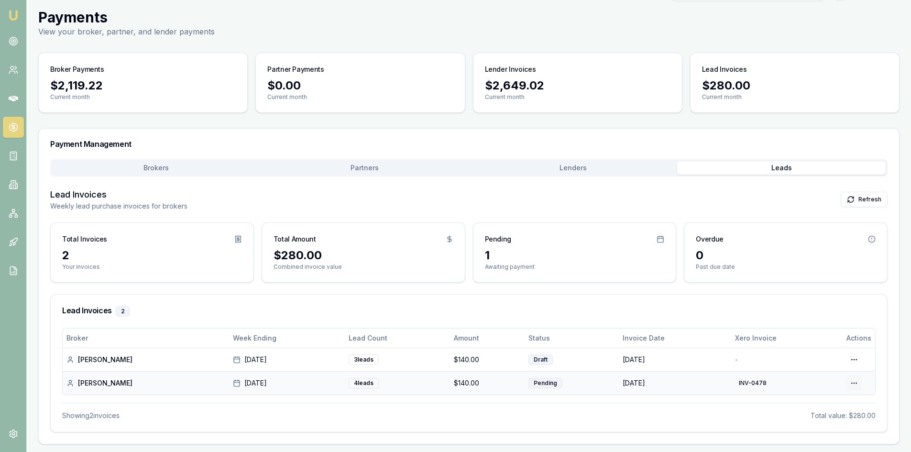
click at [854, 380] on html "Emu Broker Home Payments Wendy Fonseka Toggle Menu Payments View your broker, p…" at bounding box center [455, 202] width 911 height 452
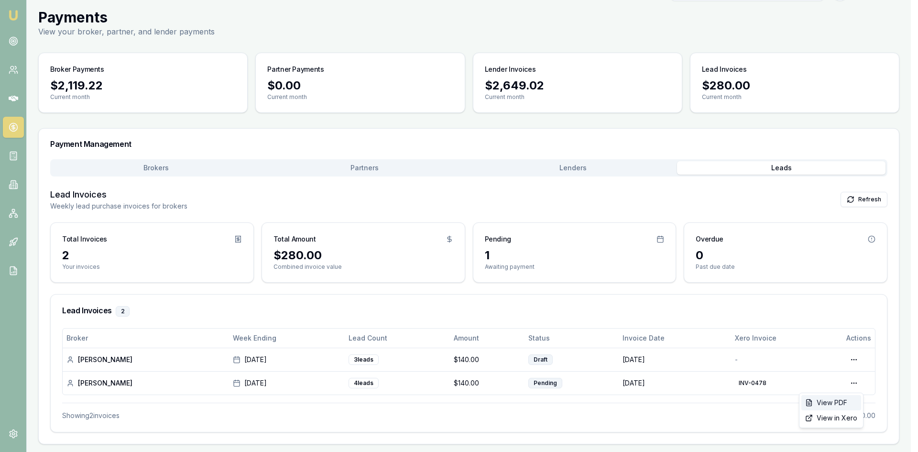
click at [838, 401] on div "View PDF" at bounding box center [831, 402] width 60 height 15
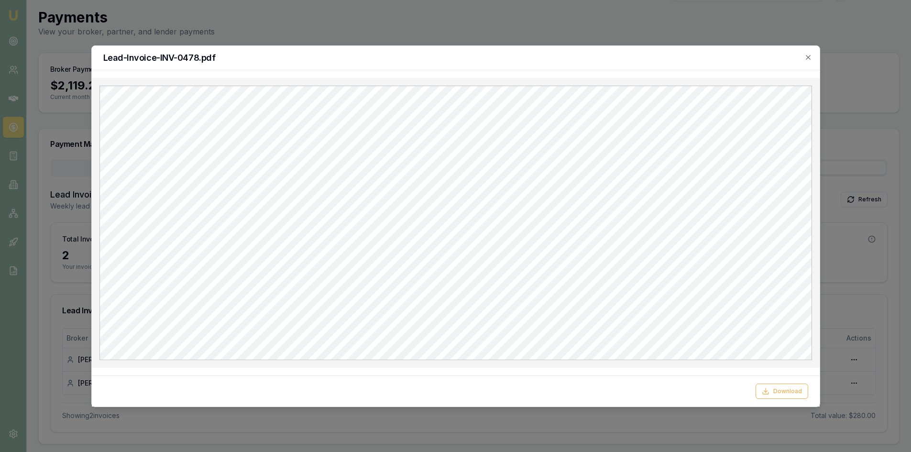
scroll to position [0, 0]
click at [808, 58] on icon "button" at bounding box center [808, 58] width 8 height 8
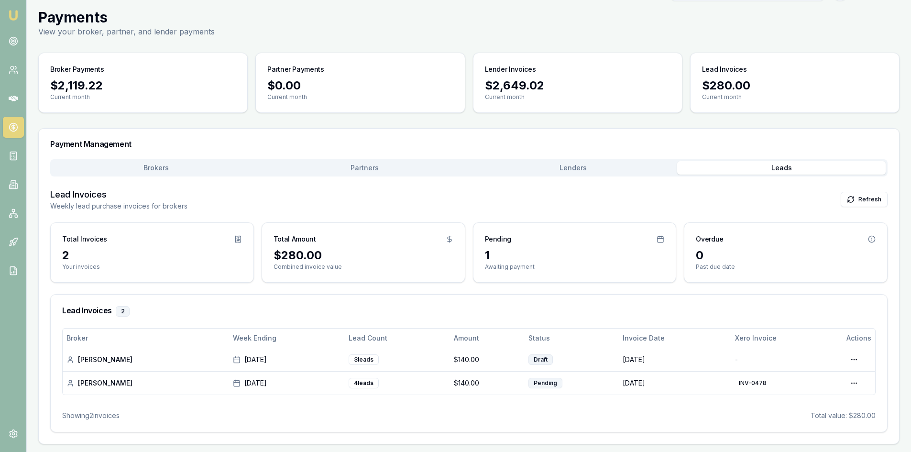
click at [857, 383] on html "Emu Broker Home Payments Wendy Fonseka Toggle Menu Payments View your broker, p…" at bounding box center [455, 202] width 911 height 452
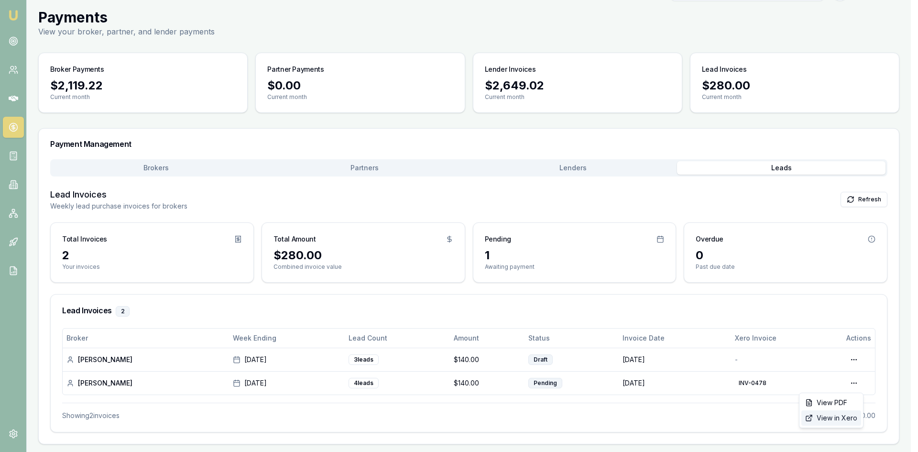
click at [837, 417] on div "View in Xero" at bounding box center [831, 417] width 60 height 15
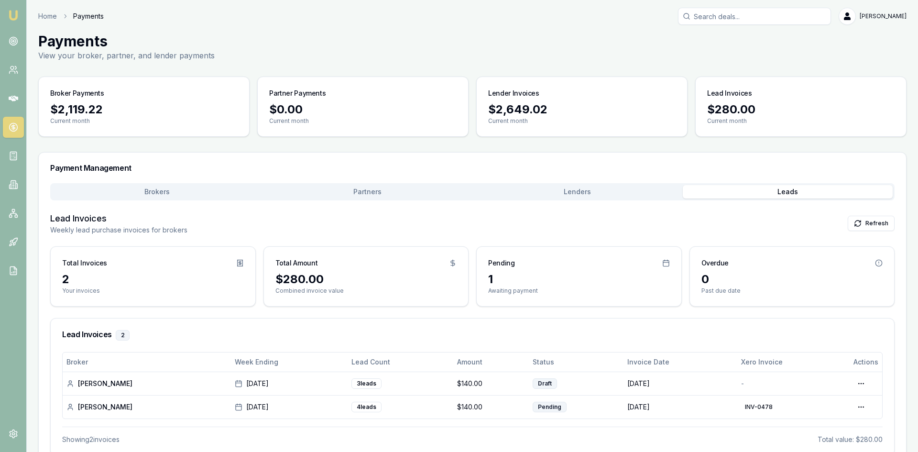
click at [190, 171] on div "Payment Management Brokers Partners Lenders Leads Lead Invoices Weekly lead pur…" at bounding box center [472, 310] width 868 height 316
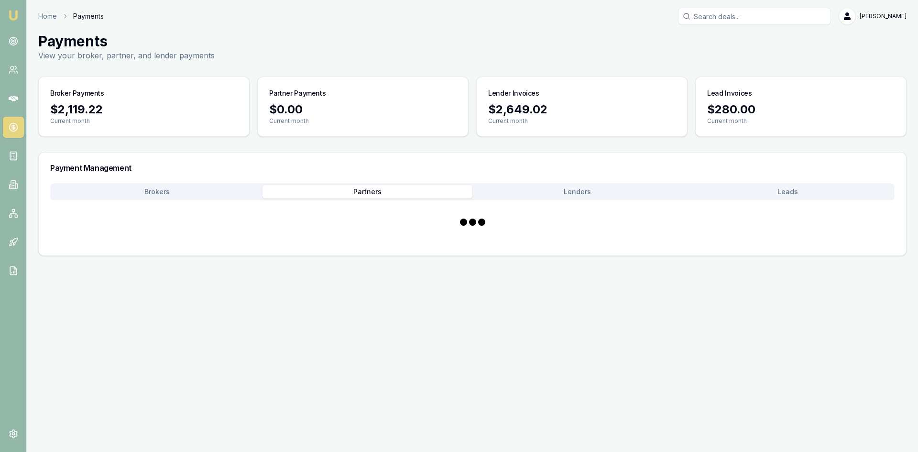
click at [351, 192] on button "Partners" at bounding box center [367, 191] width 210 height 13
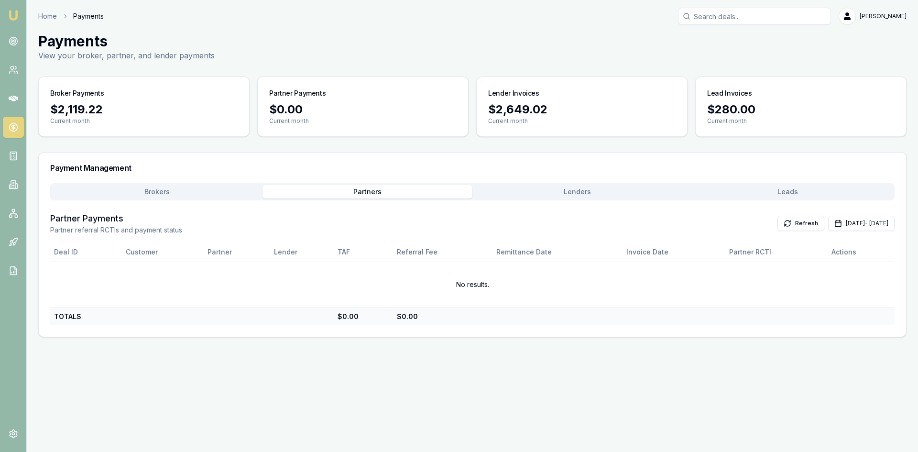
click at [547, 190] on button "Lenders" at bounding box center [577, 191] width 210 height 13
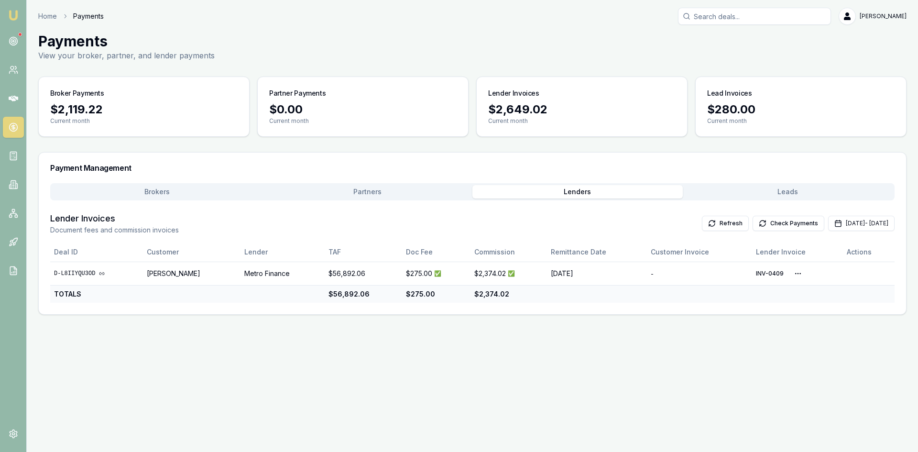
click at [794, 187] on button "Leads" at bounding box center [788, 191] width 210 height 13
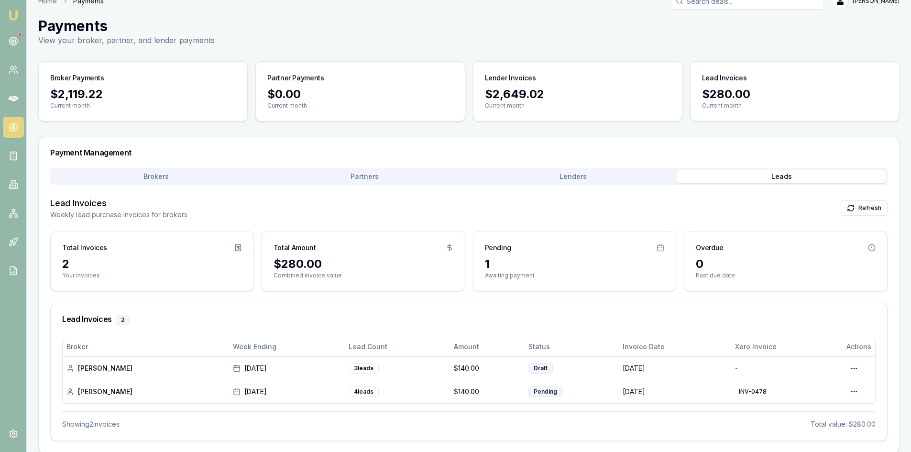
scroll to position [24, 0]
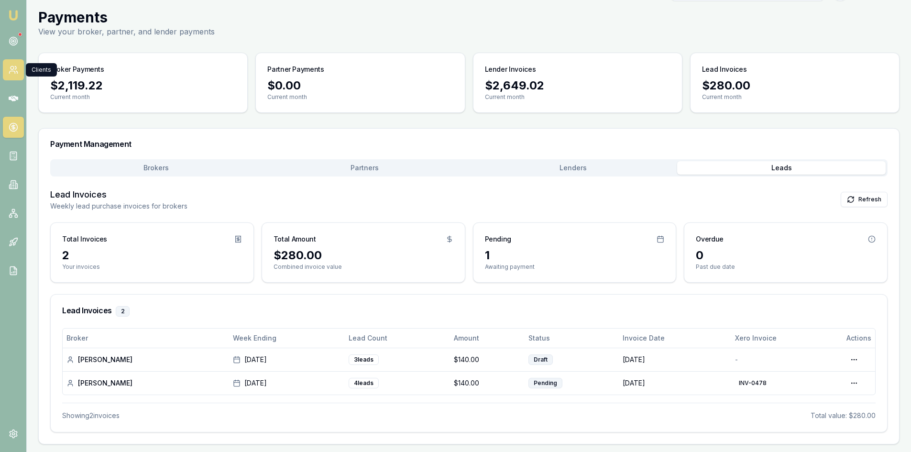
click at [11, 64] on link at bounding box center [13, 69] width 21 height 21
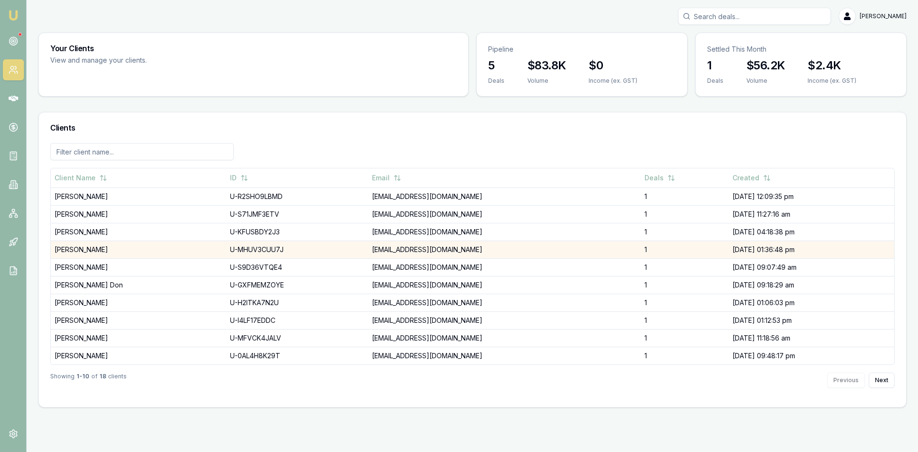
click at [117, 250] on td "Abbie Goninan" at bounding box center [138, 250] width 175 height 18
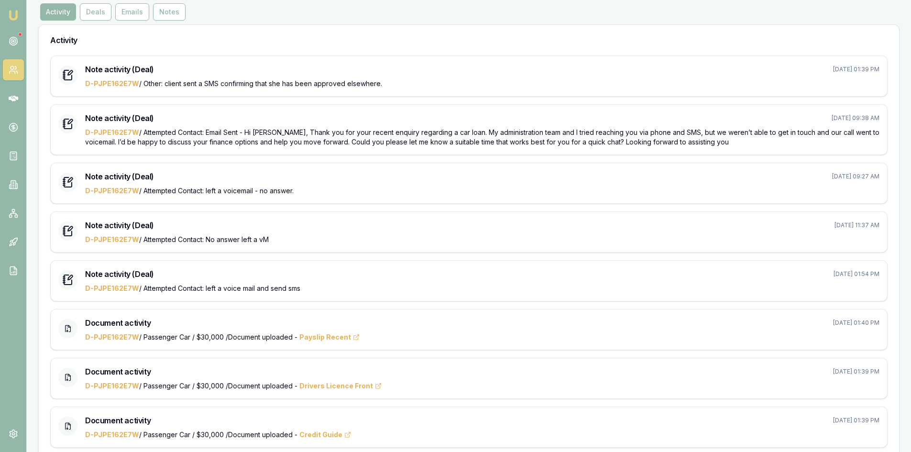
scroll to position [48, 0]
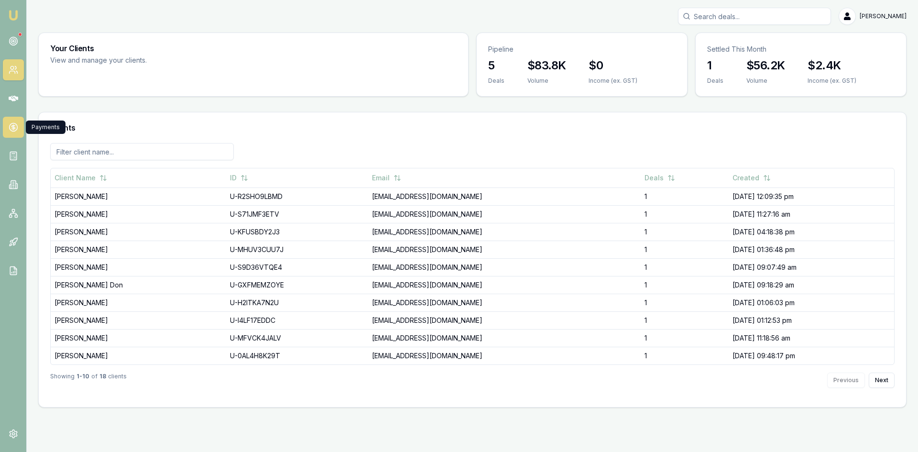
click at [17, 122] on link at bounding box center [13, 127] width 21 height 21
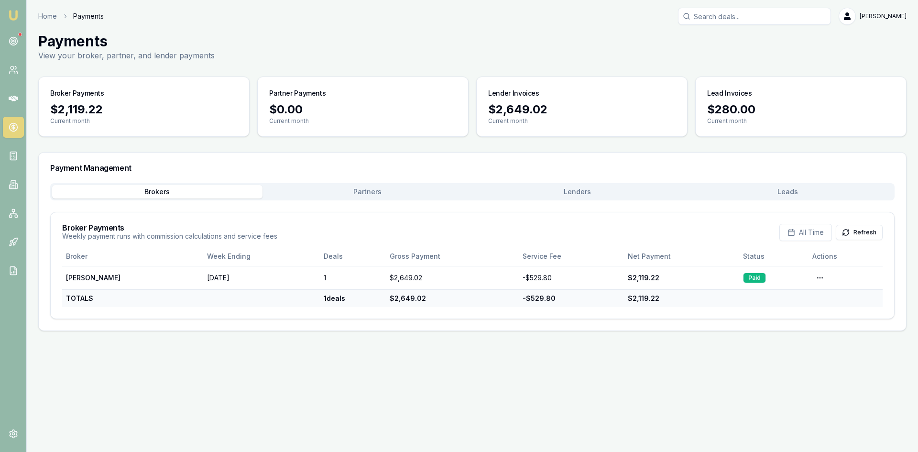
click at [799, 190] on button "Leads" at bounding box center [788, 191] width 210 height 13
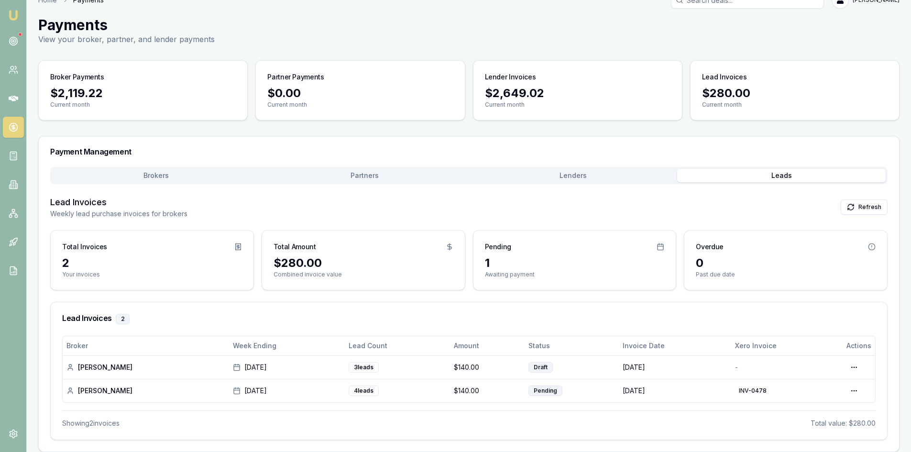
scroll to position [24, 0]
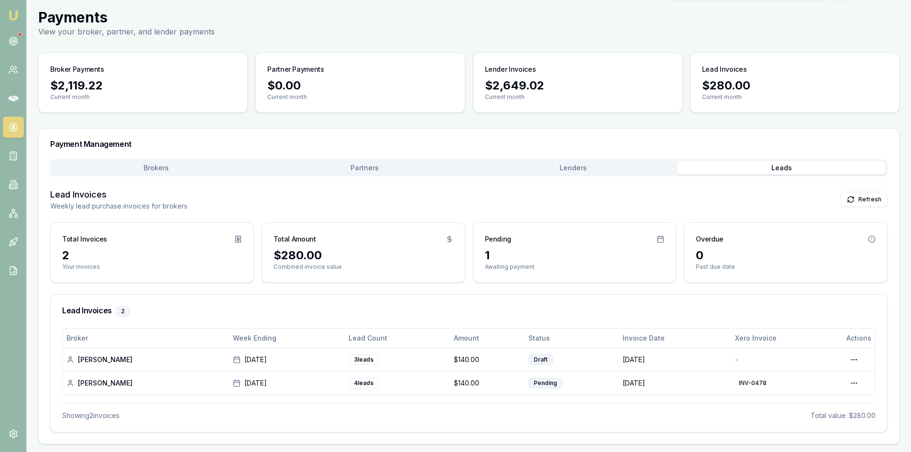
click at [376, 168] on div "Payment Management Brokers Partners Lenders Leads Lead Invoices Weekly lead pur…" at bounding box center [468, 286] width 861 height 316
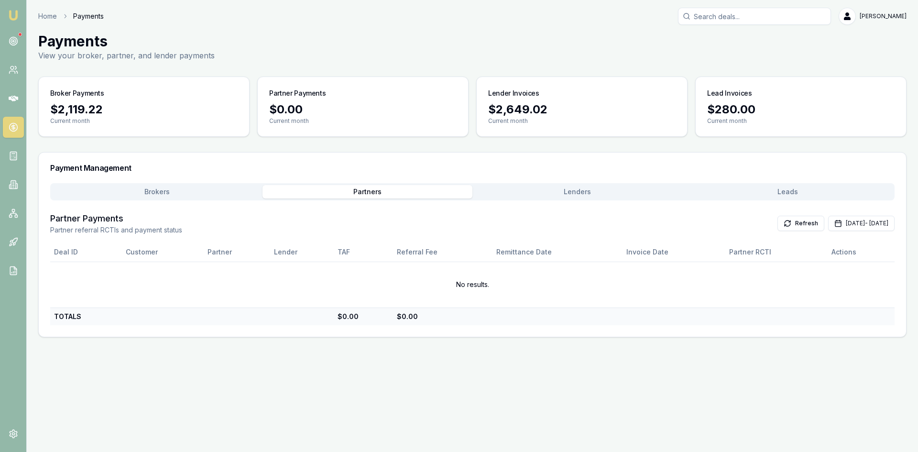
click at [580, 196] on button "Lenders" at bounding box center [577, 191] width 210 height 13
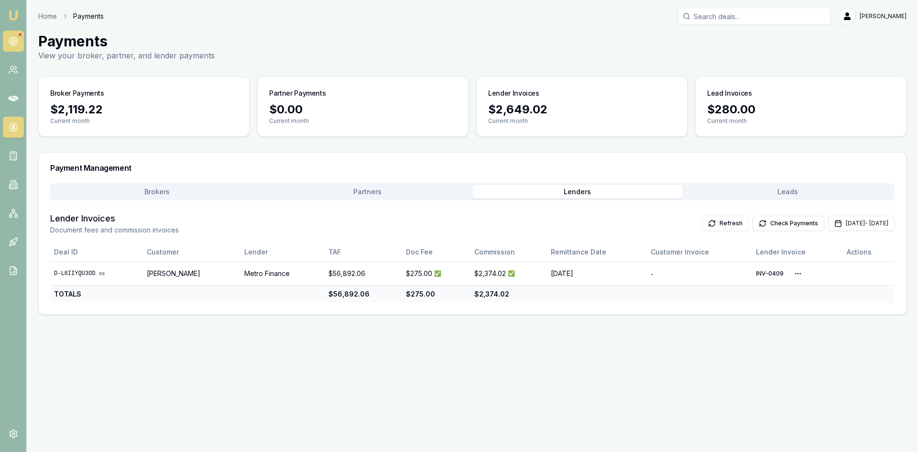
click at [14, 37] on circle at bounding box center [13, 41] width 8 height 8
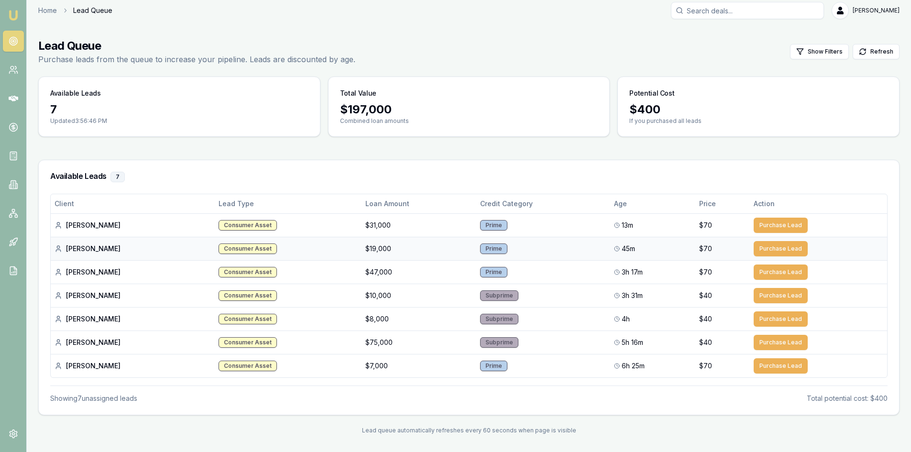
scroll to position [7, 0]
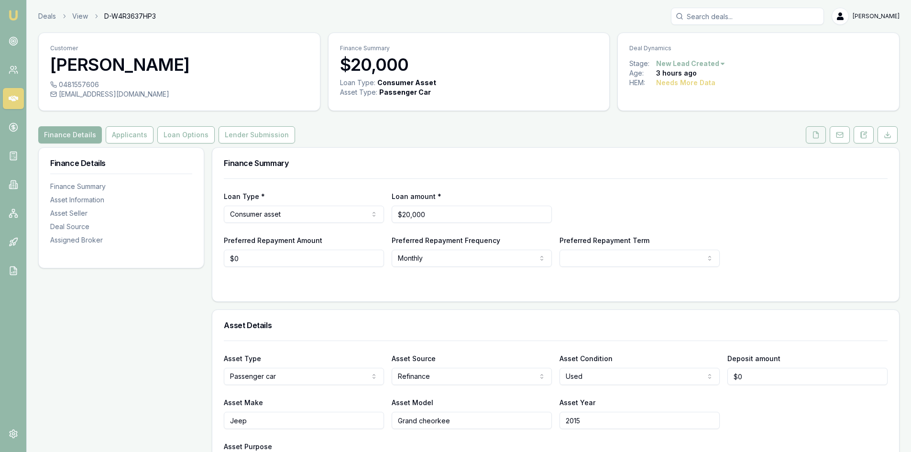
click at [812, 133] on icon at bounding box center [816, 135] width 8 height 8
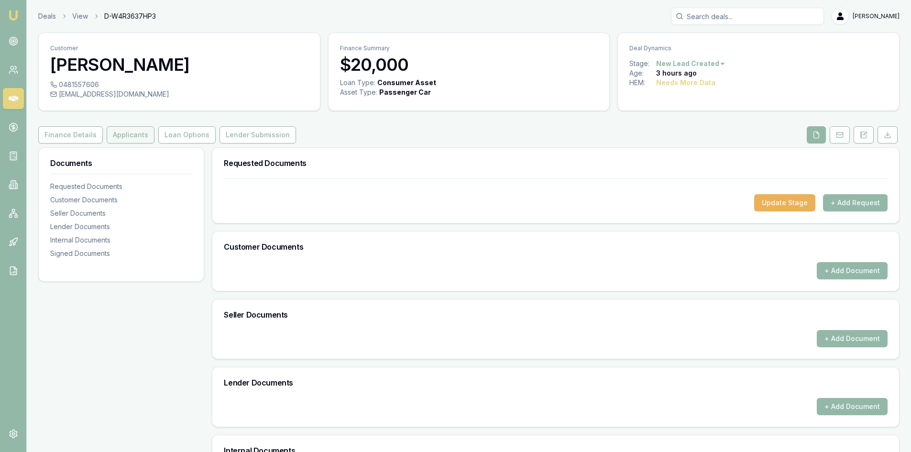
click at [110, 132] on button "Applicants" at bounding box center [131, 134] width 48 height 17
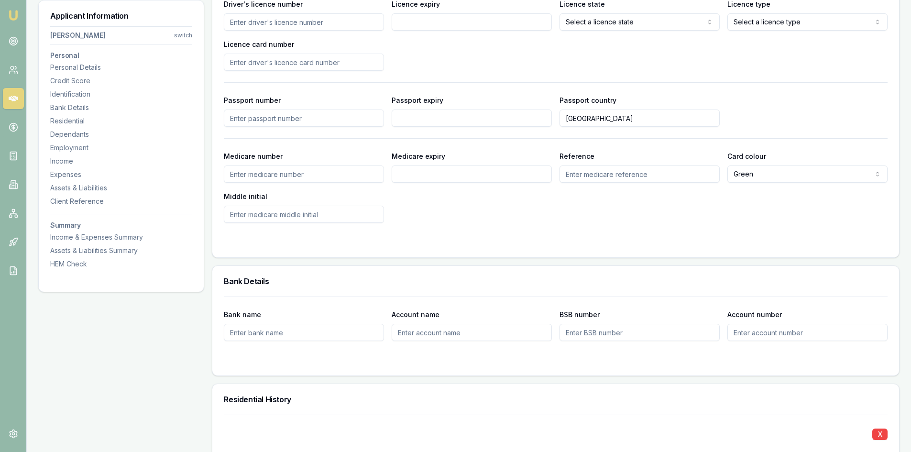
scroll to position [536, 0]
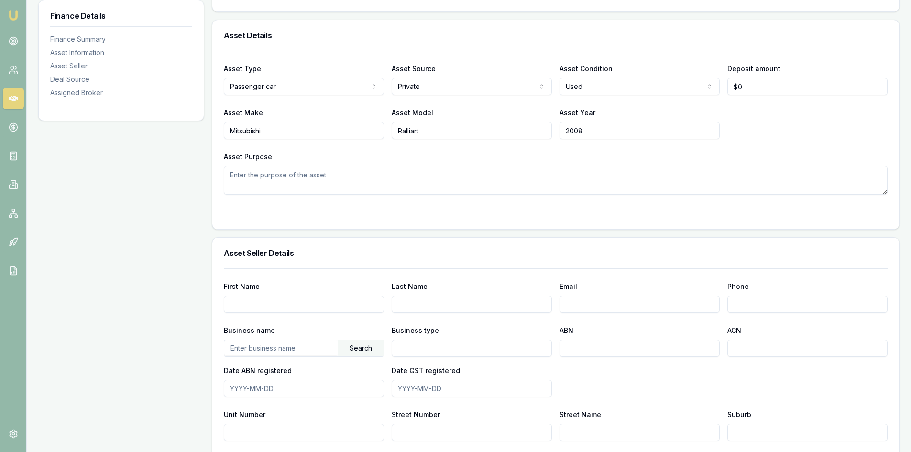
scroll to position [48, 0]
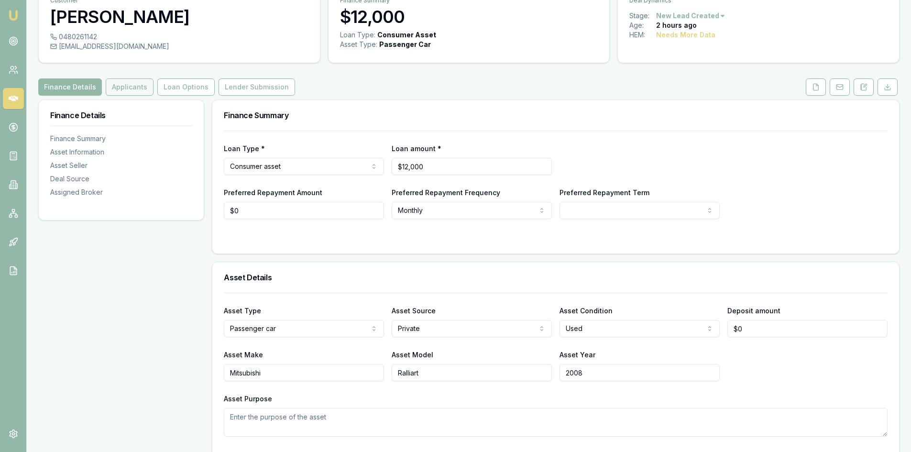
click at [134, 84] on button "Applicants" at bounding box center [130, 86] width 48 height 17
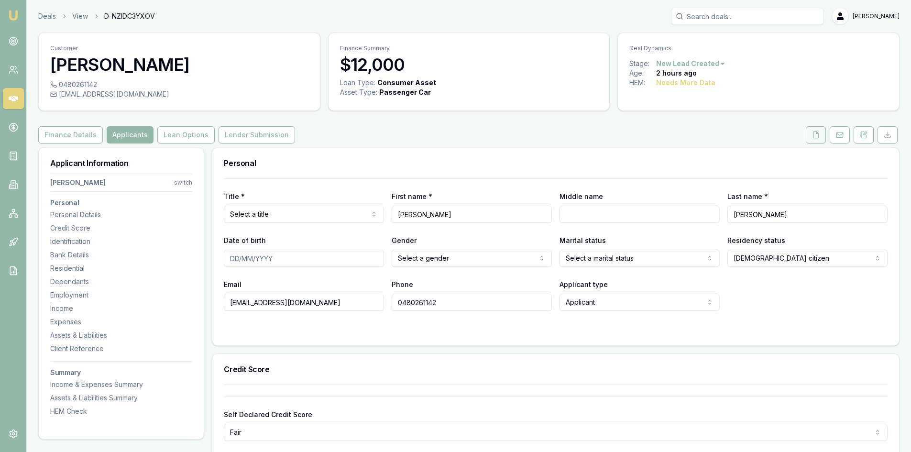
click at [813, 134] on icon at bounding box center [815, 134] width 5 height 6
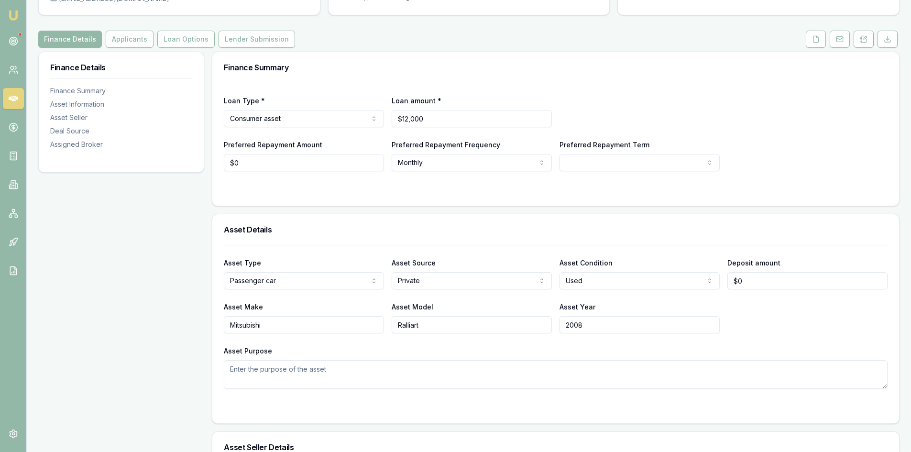
scroll to position [48, 0]
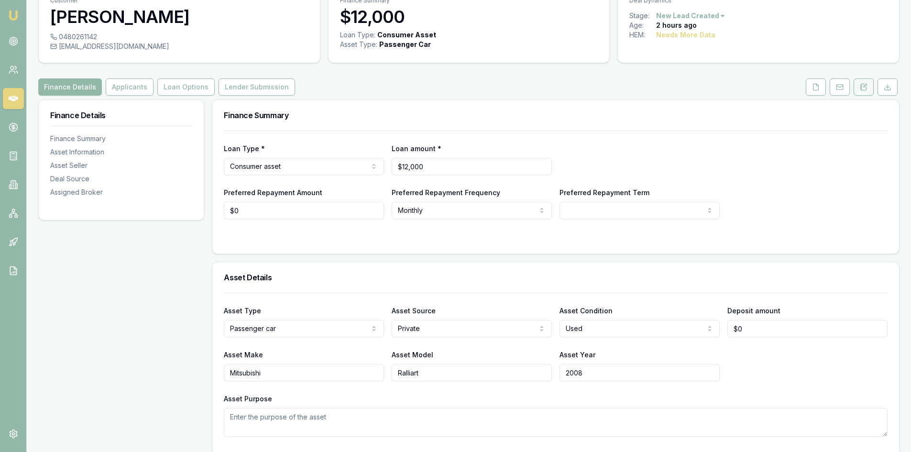
click at [866, 88] on icon at bounding box center [863, 87] width 5 height 6
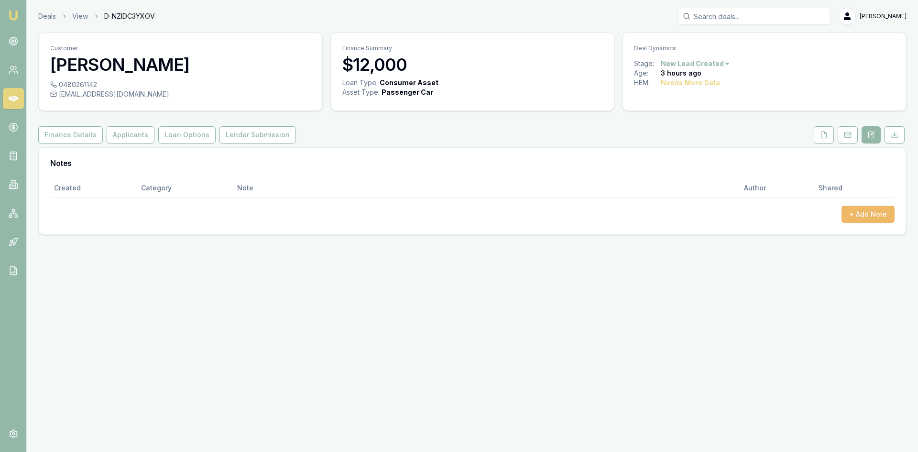
click at [852, 218] on button "+ Add Note" at bounding box center [868, 214] width 53 height 17
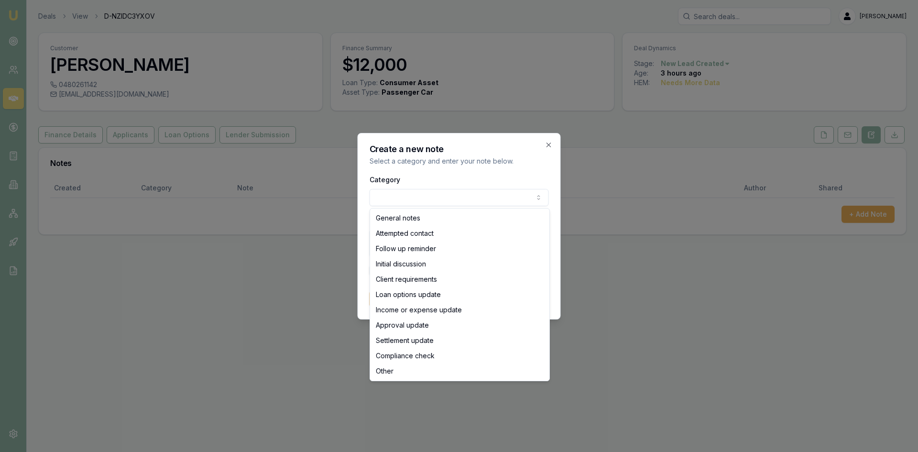
click at [479, 200] on body "Emu Broker Deals View D-NZIDC3YXOV Wendy Fonseka Toggle Menu Customer Joshua Cl…" at bounding box center [459, 226] width 918 height 452
select select "ATTEMPTED_CONTACT"
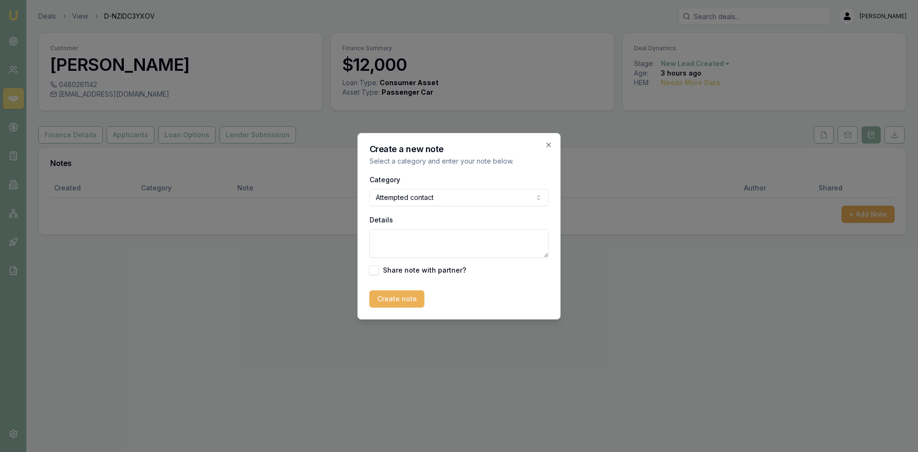
click at [408, 248] on textarea "Details" at bounding box center [459, 243] width 179 height 29
type textarea "left a voice mail and send SMS"
click at [410, 294] on button "Create note" at bounding box center [397, 298] width 55 height 17
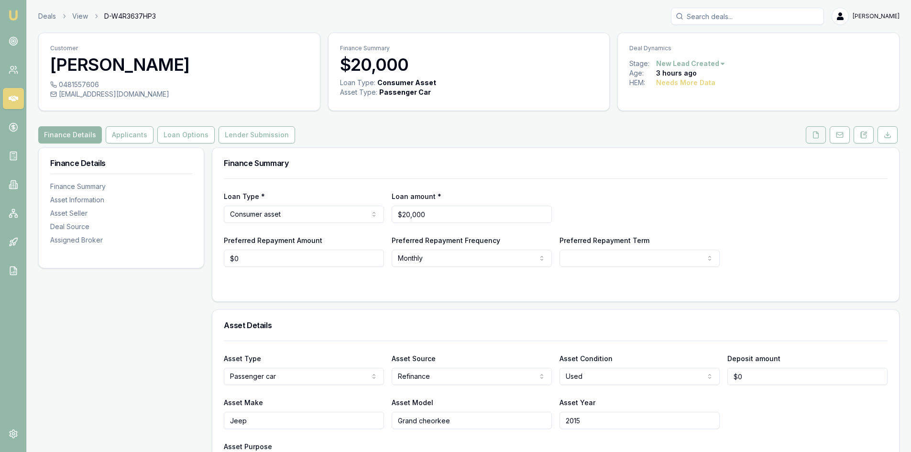
click at [812, 133] on icon at bounding box center [816, 135] width 8 height 8
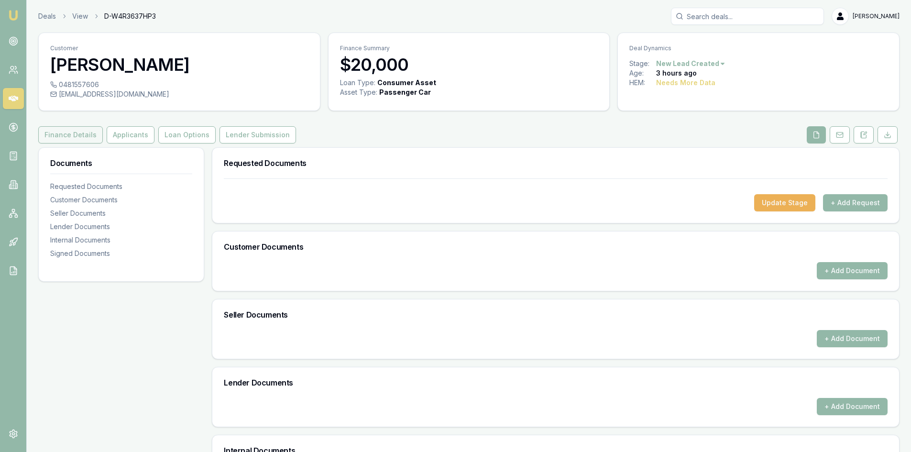
click at [70, 137] on button "Finance Details" at bounding box center [70, 134] width 65 height 17
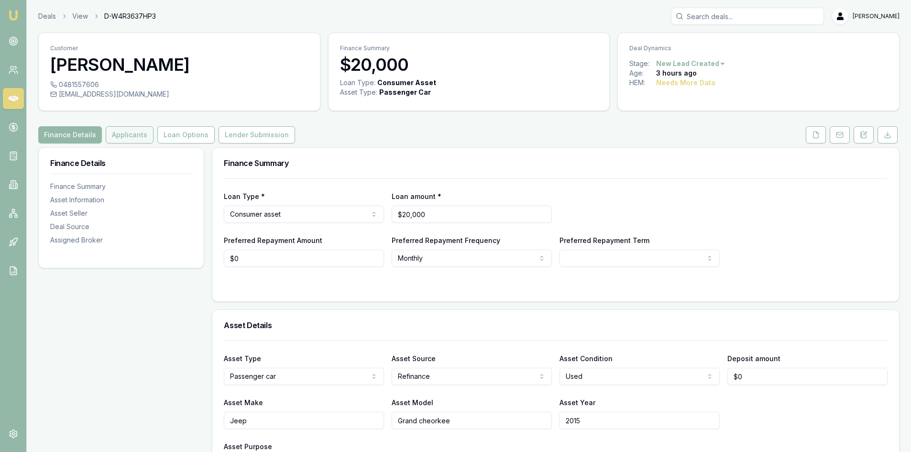
click at [138, 140] on button "Applicants" at bounding box center [130, 134] width 48 height 17
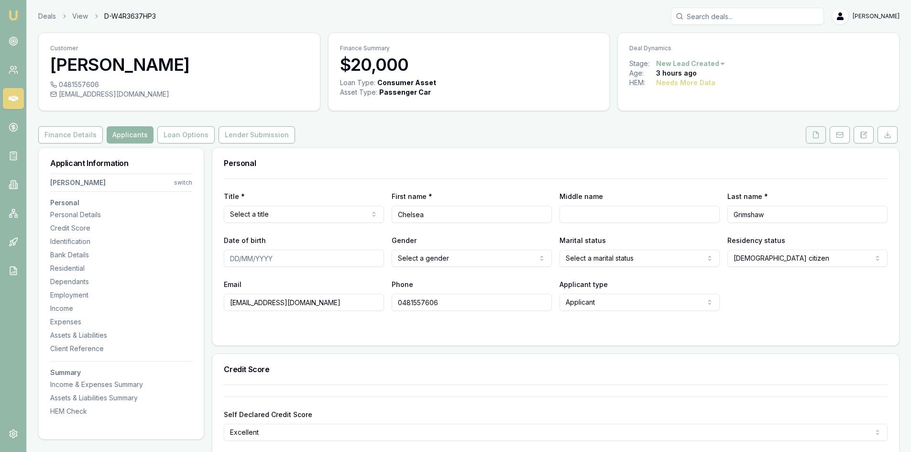
click at [820, 136] on button at bounding box center [816, 134] width 20 height 17
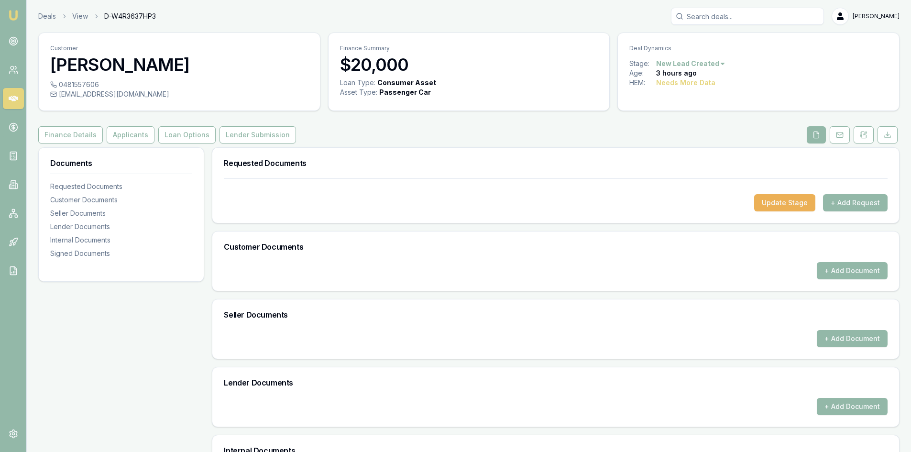
click at [820, 136] on button at bounding box center [816, 134] width 19 height 17
click at [859, 139] on button at bounding box center [863, 134] width 20 height 17
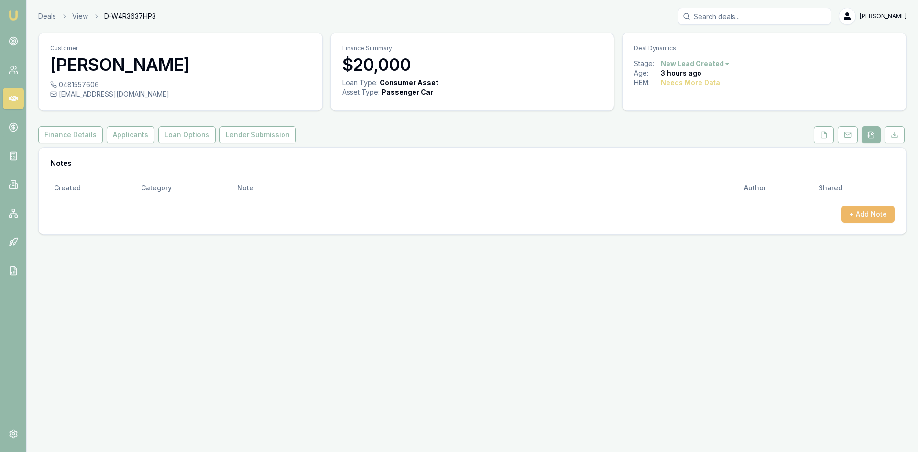
click at [855, 218] on button "+ Add Note" at bounding box center [868, 214] width 53 height 17
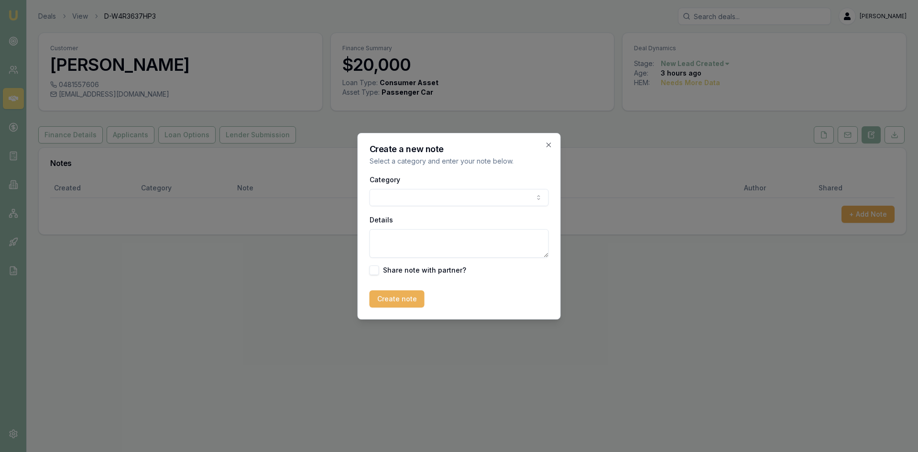
click at [479, 197] on body "Emu Broker Deals View D-W4R3637HP3 [PERSON_NAME] Toggle Menu Customer [PERSON_N…" at bounding box center [459, 226] width 918 height 452
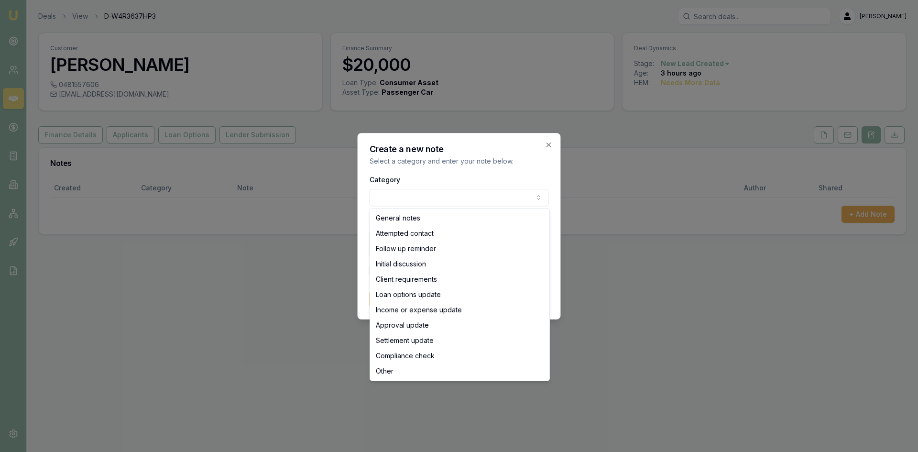
select select "ATTEMPTED_CONTACT"
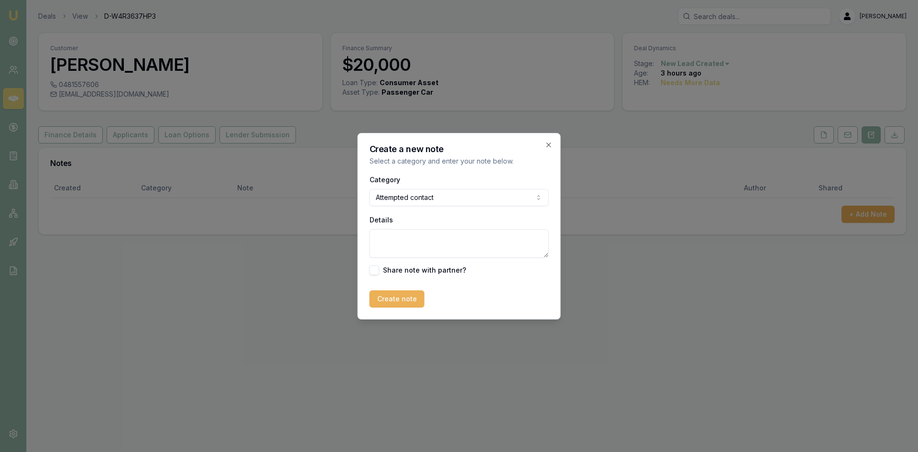
click at [415, 234] on textarea "Details" at bounding box center [459, 243] width 179 height 29
type textarea "V"
type textarea "no answer - sent txt"
click at [399, 298] on button "Create note" at bounding box center [397, 298] width 55 height 17
